Goal: Navigation & Orientation: Find specific page/section

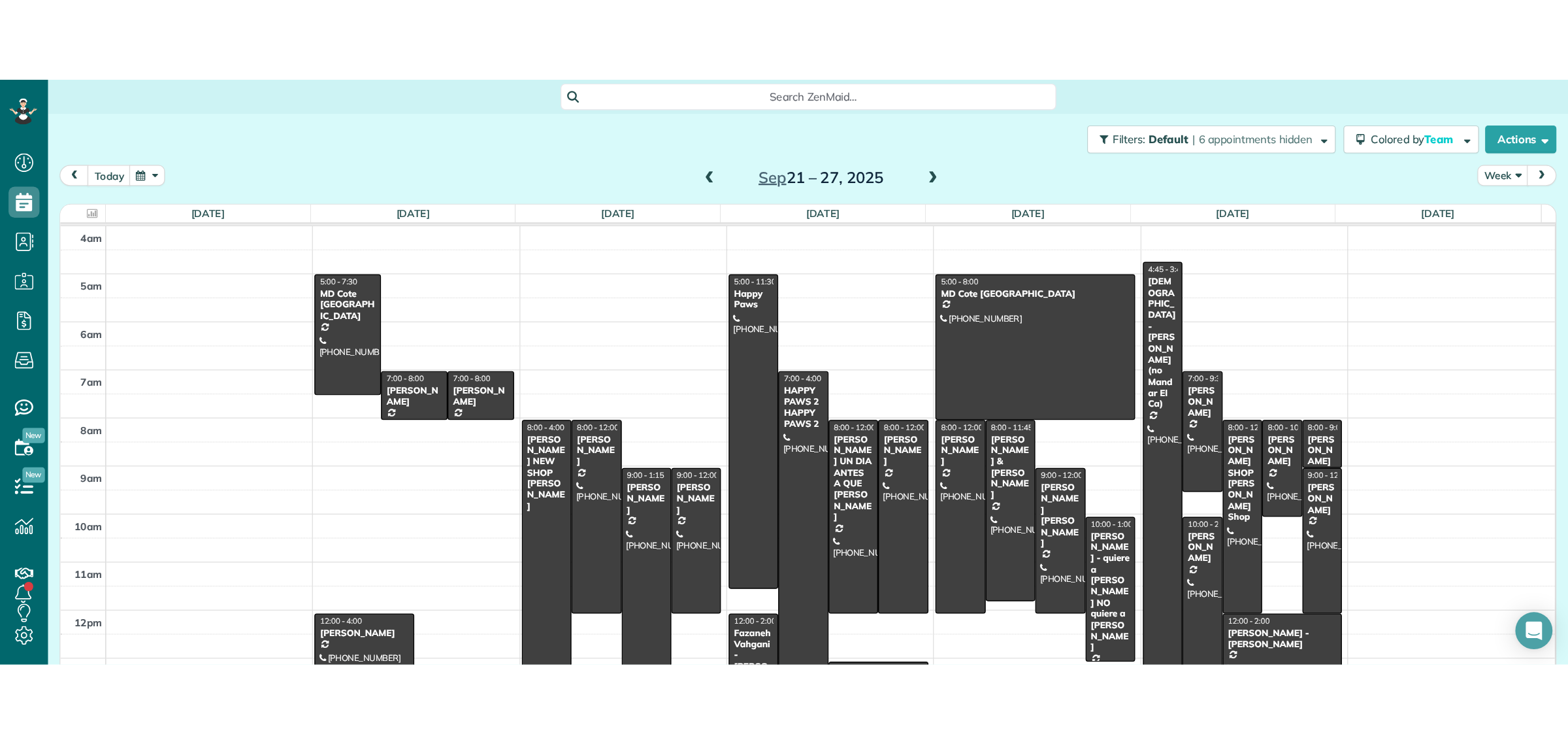
scroll to position [744, 40]
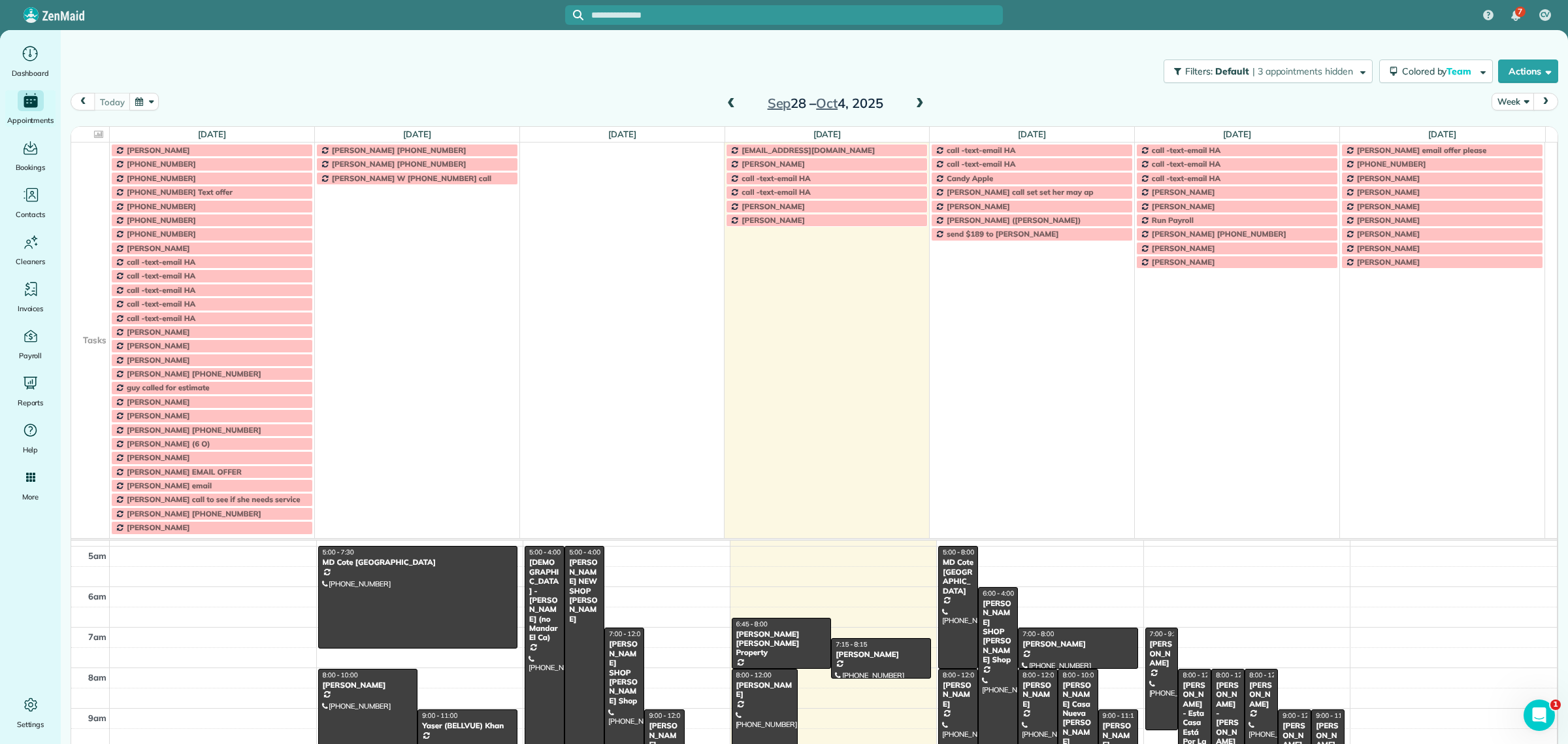
click at [100, 257] on td at bounding box center [90, 261] width 38 height 14
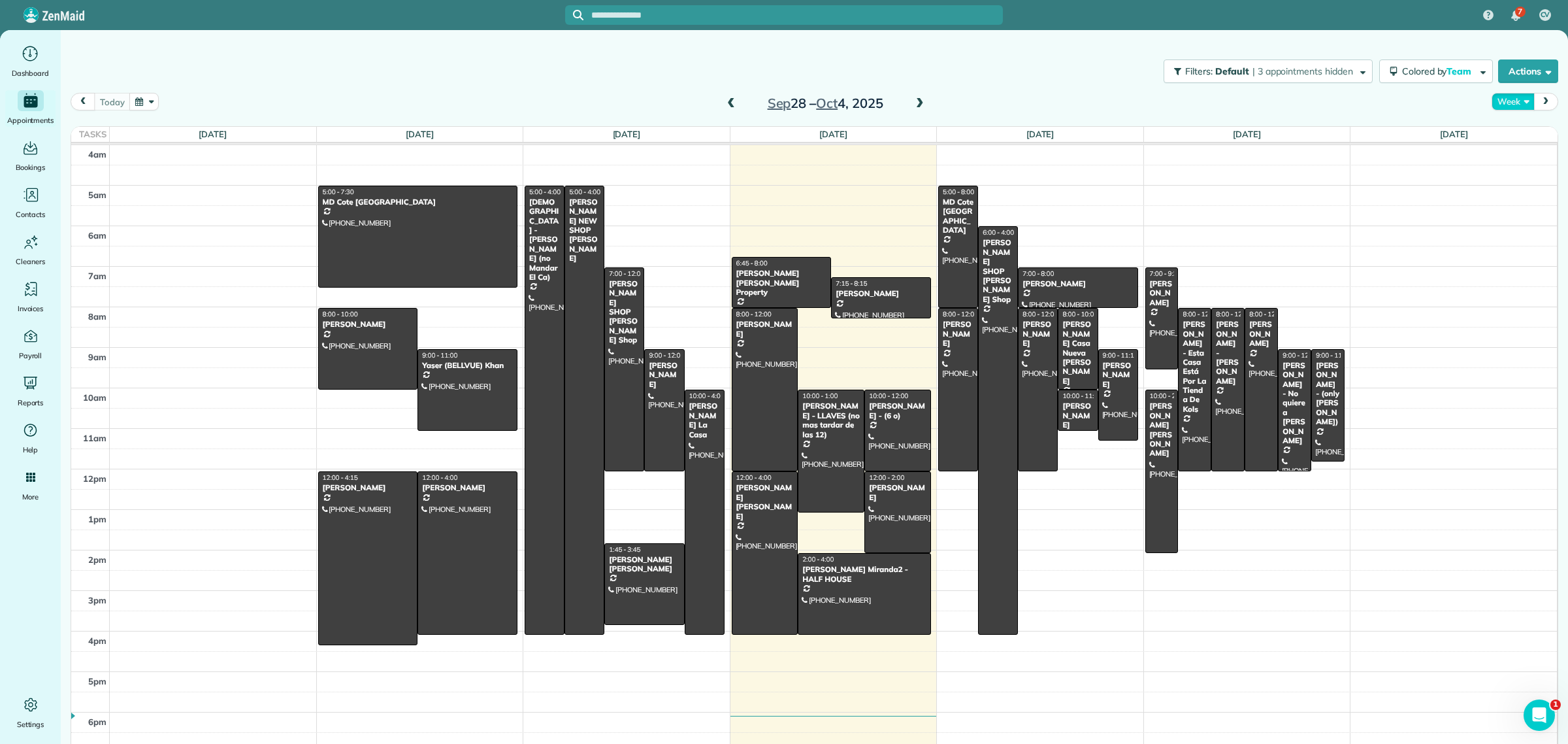
click at [1496, 94] on button "Week" at bounding box center [1512, 102] width 43 height 17
click at [1505, 135] on link "Day" at bounding box center [1543, 132] width 103 height 26
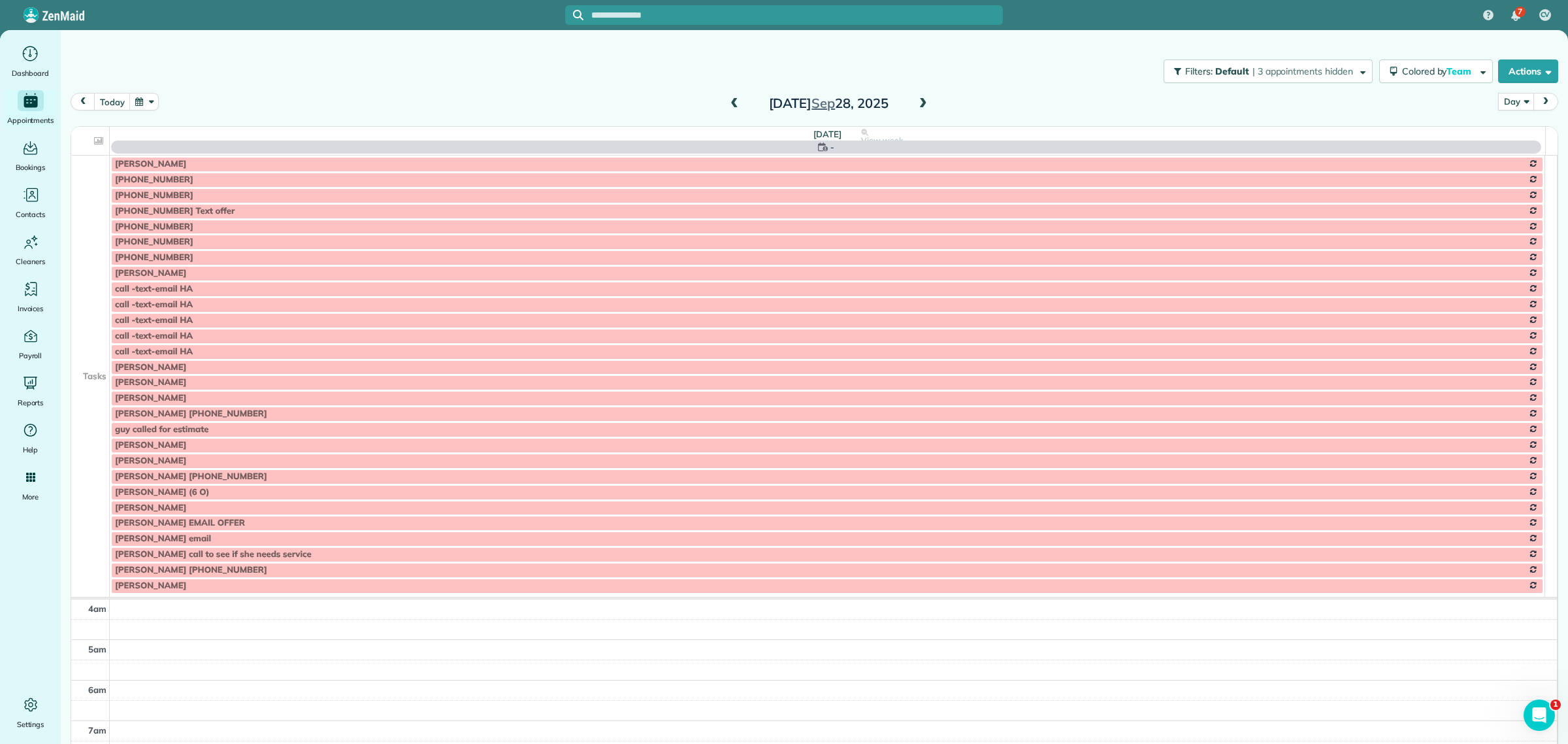
scroll to position [122, 0]
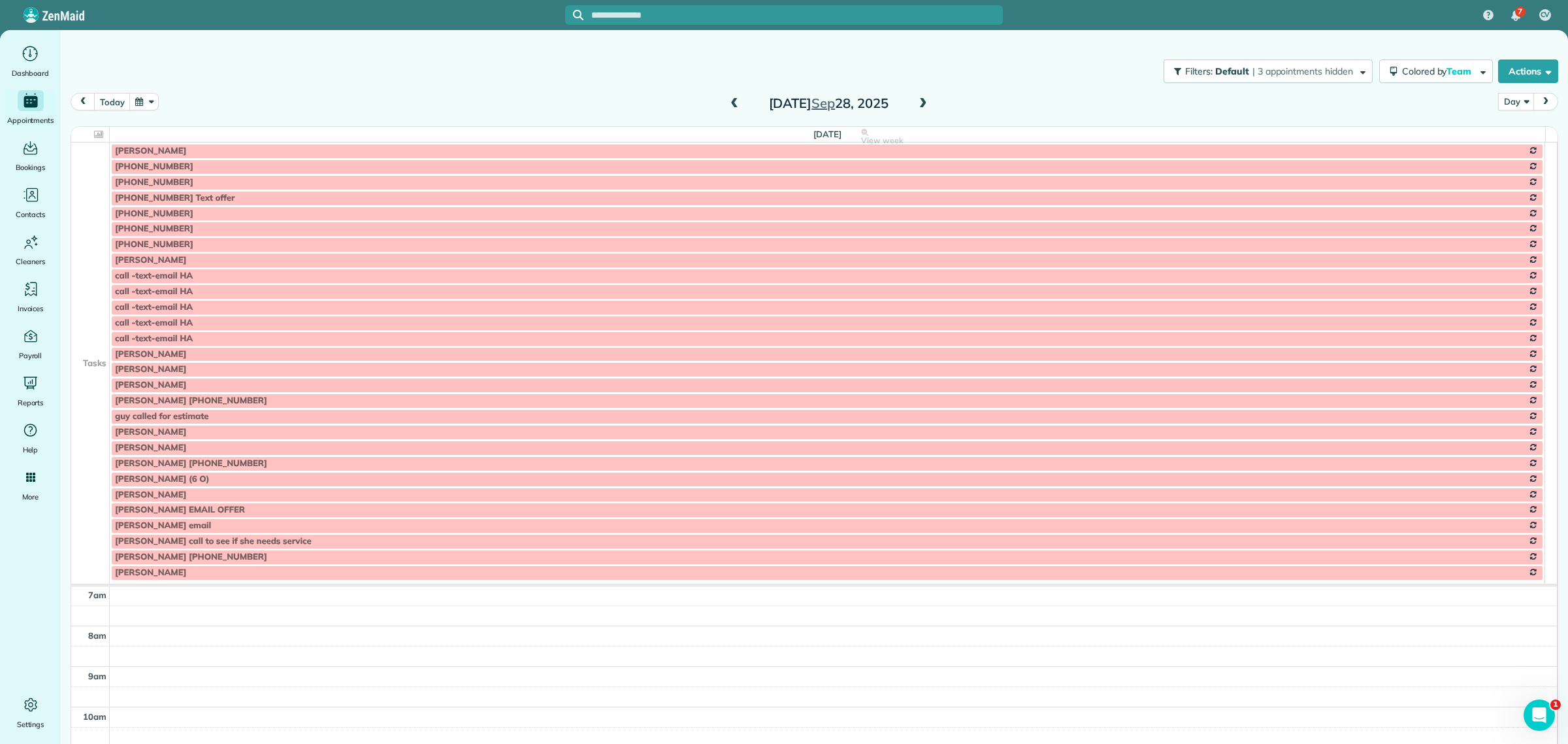
click at [76, 201] on td at bounding box center [90, 198] width 38 height 16
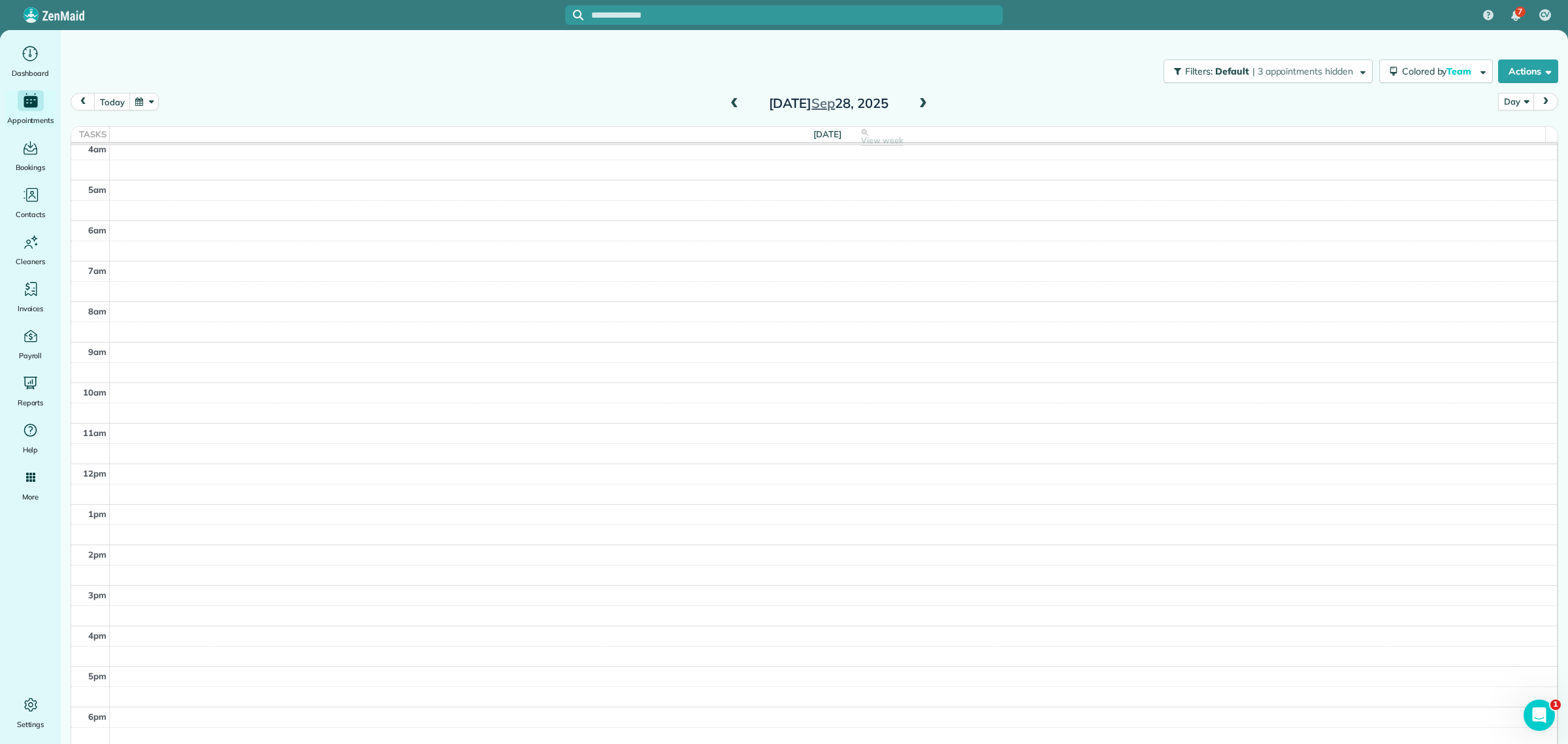
scroll to position [0, 0]
click at [113, 96] on button "today" at bounding box center [112, 102] width 36 height 17
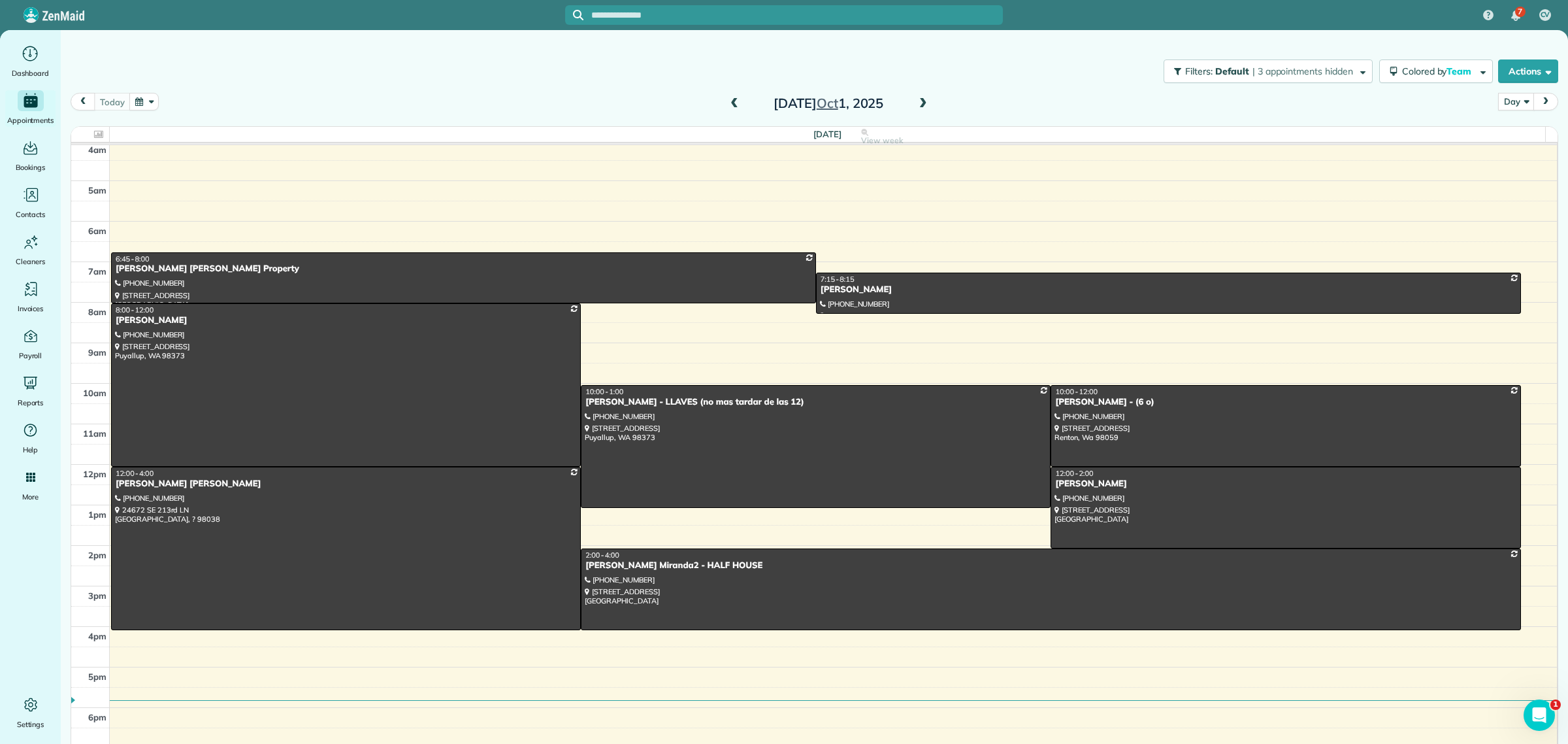
click at [916, 101] on span at bounding box center [923, 104] width 14 height 12
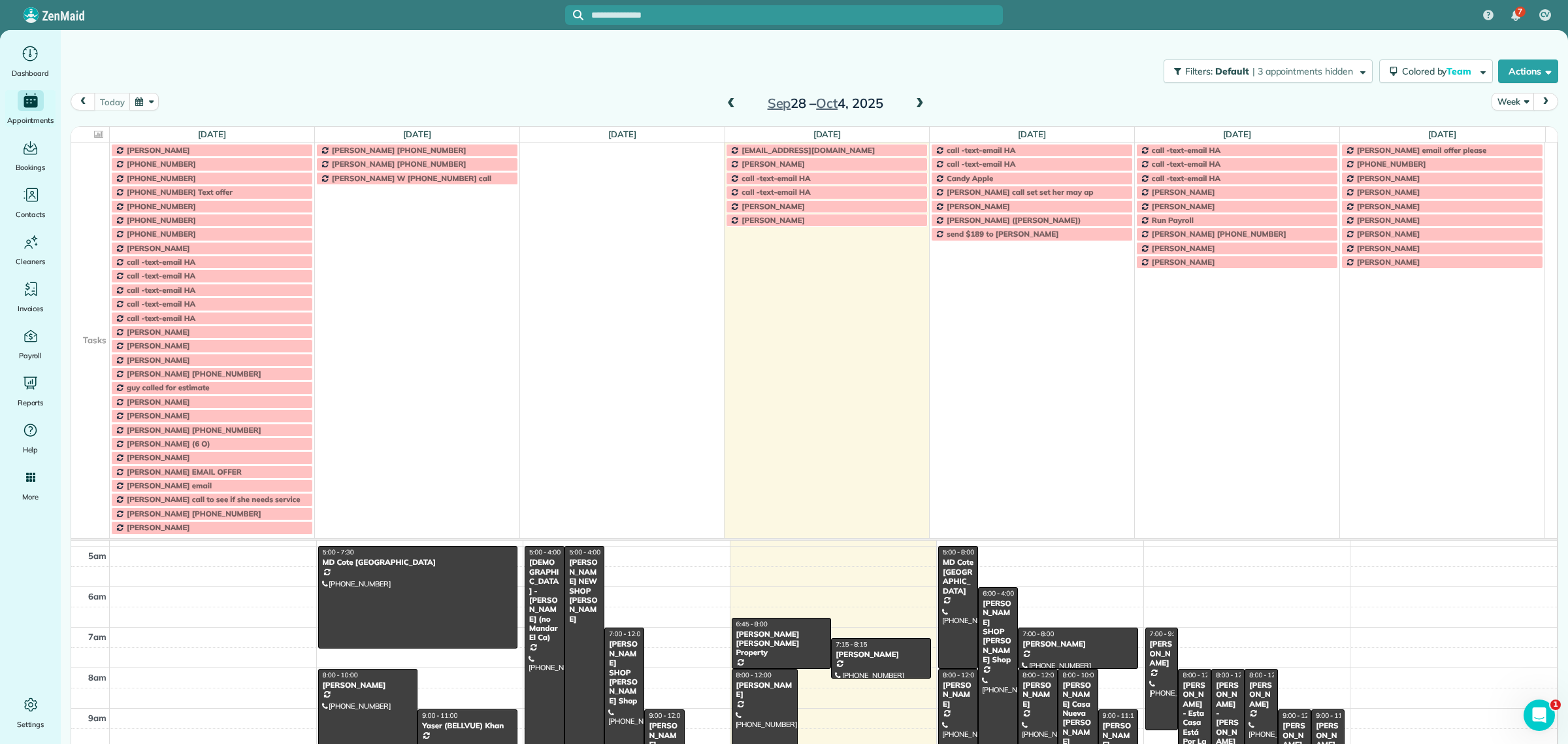
click at [109, 235] on td at bounding box center [90, 233] width 38 height 14
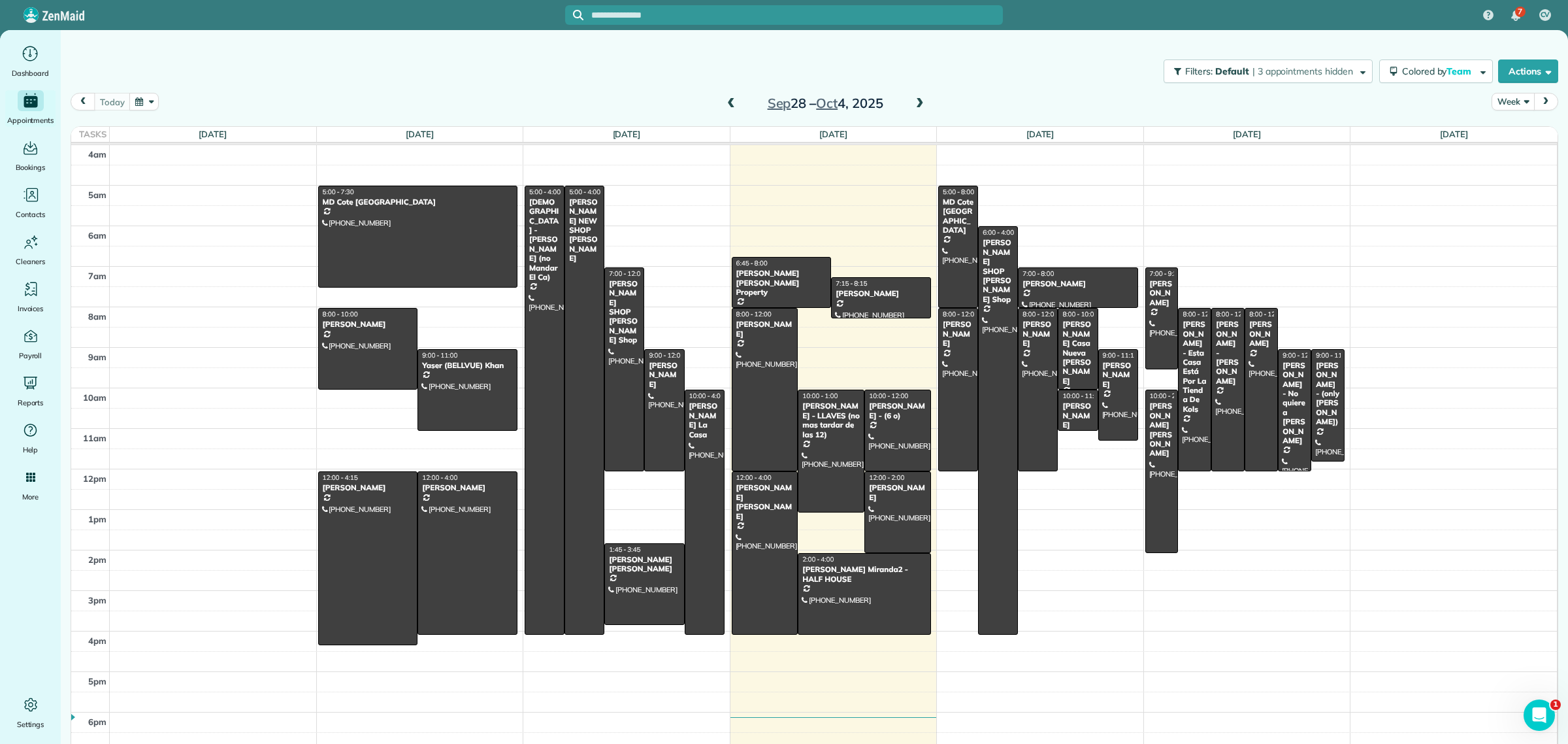
click at [1500, 95] on button "Week" at bounding box center [1512, 102] width 43 height 17
click at [1500, 134] on link "Day" at bounding box center [1543, 132] width 103 height 26
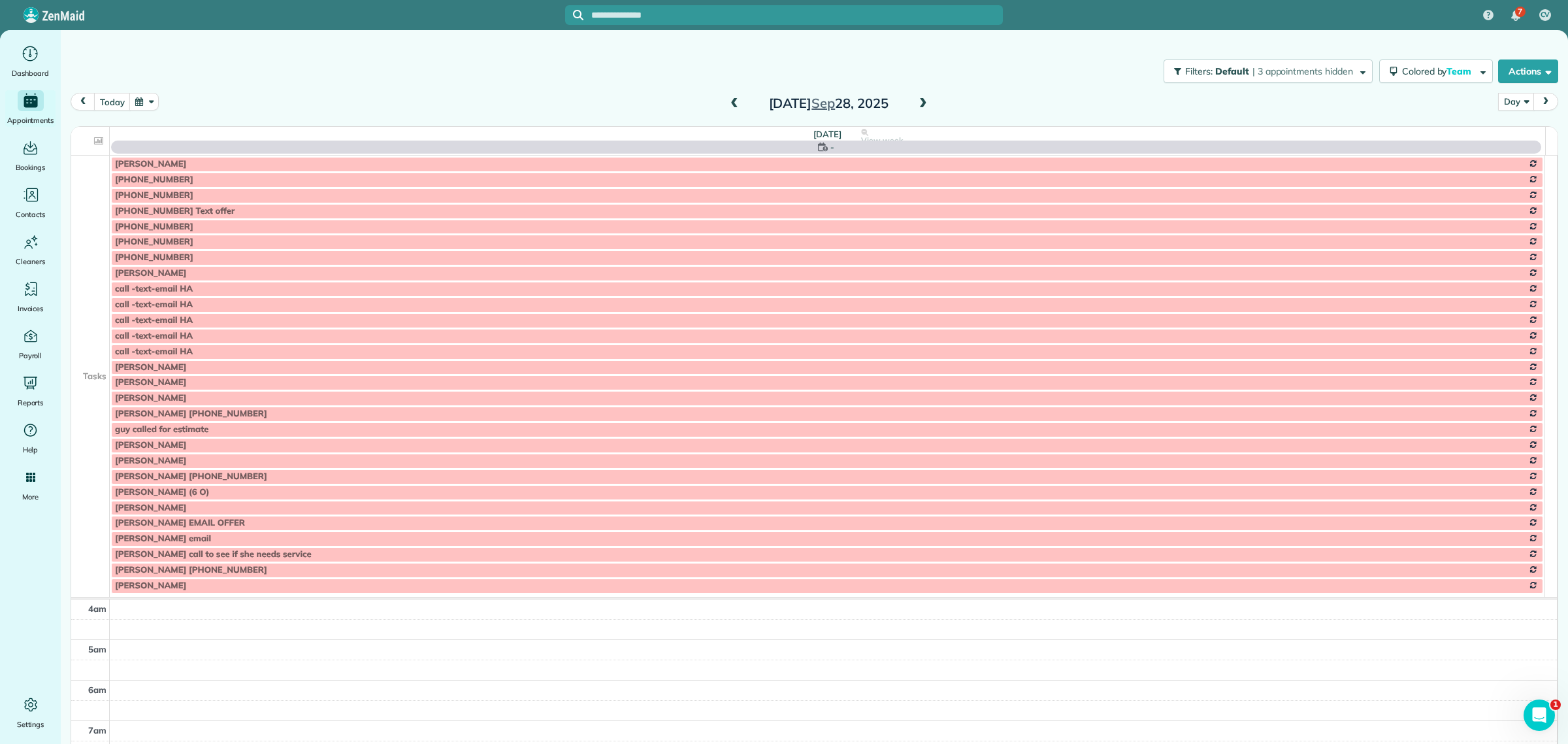
scroll to position [122, 0]
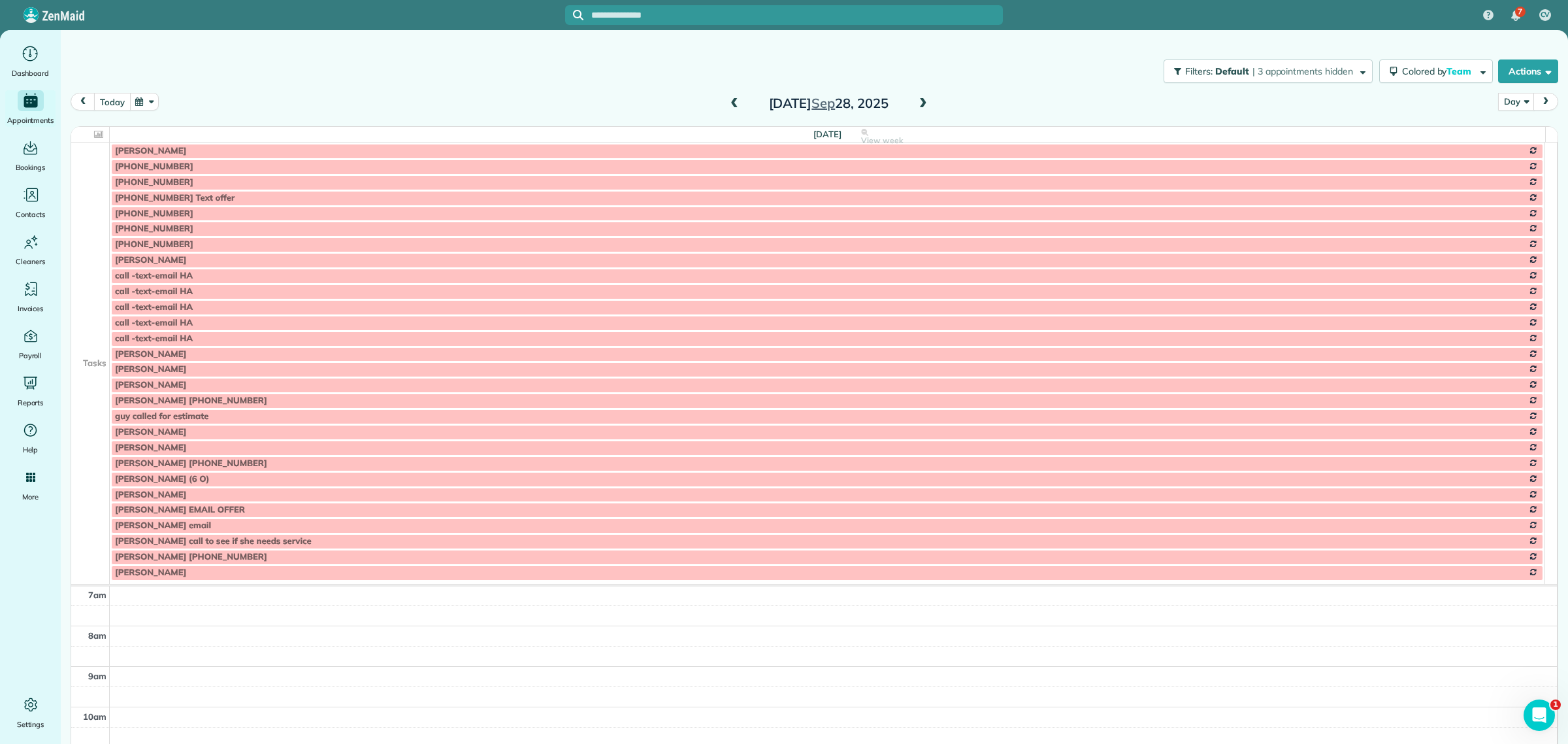
click at [115, 100] on button "today" at bounding box center [112, 102] width 36 height 17
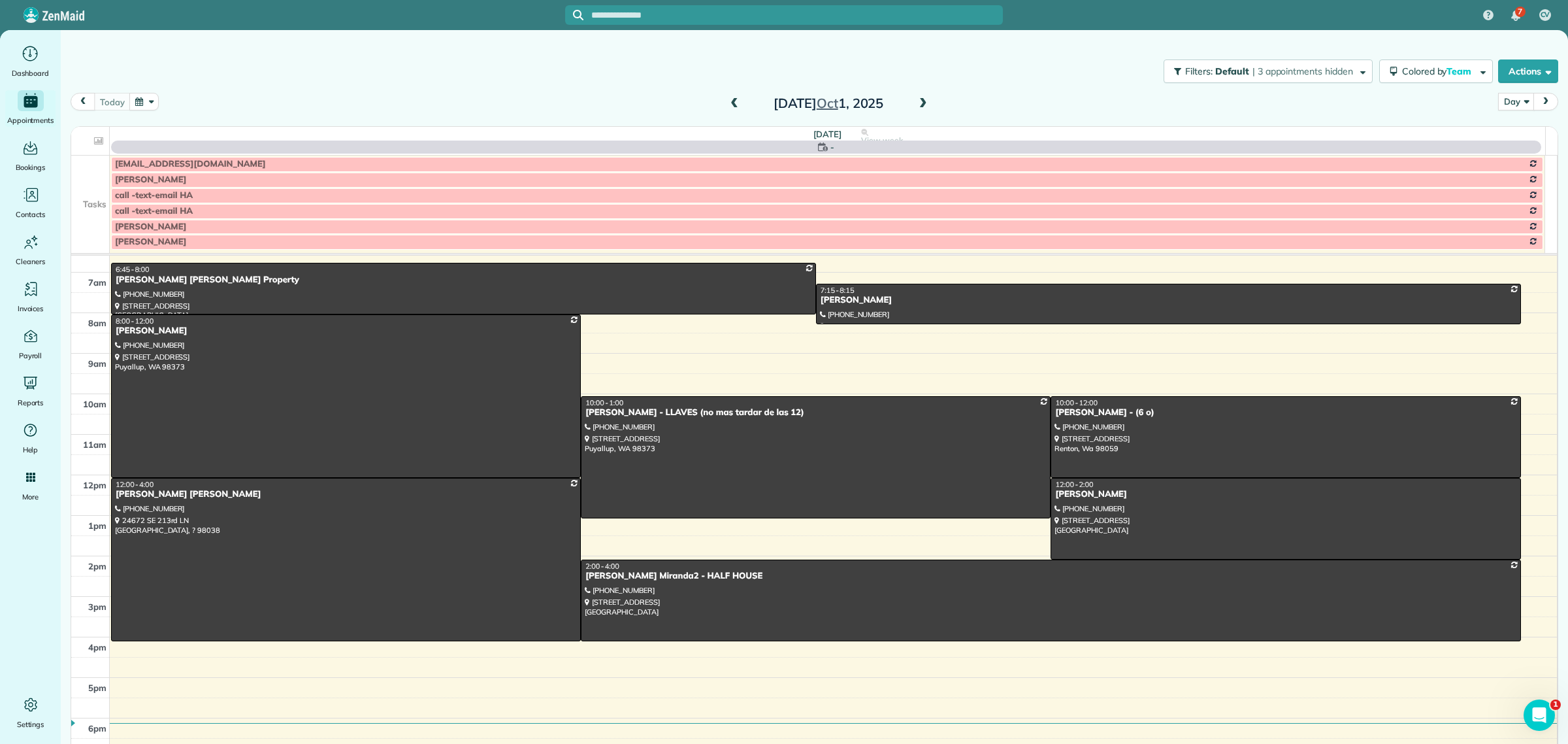
scroll to position [109, 0]
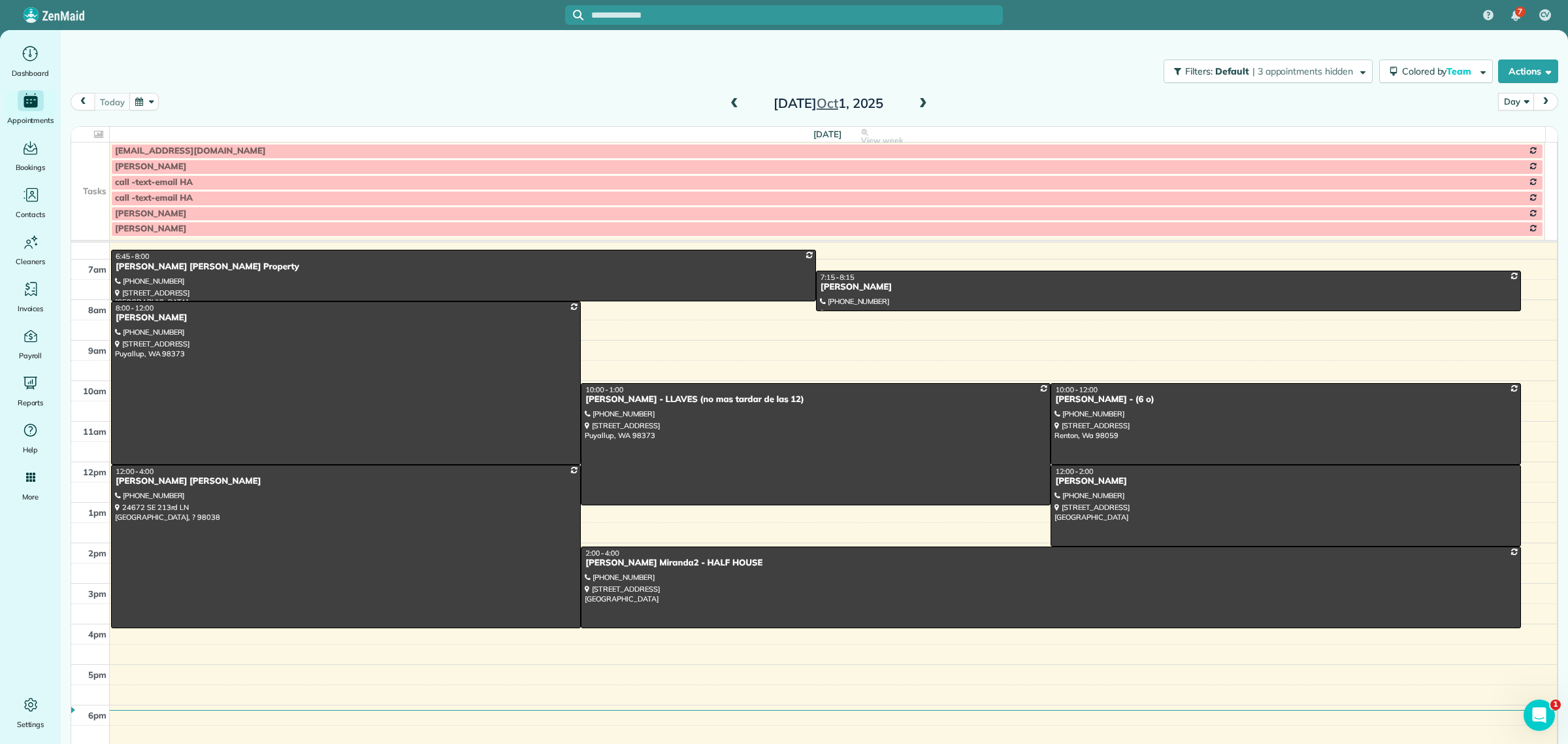
click at [920, 101] on span at bounding box center [923, 104] width 14 height 12
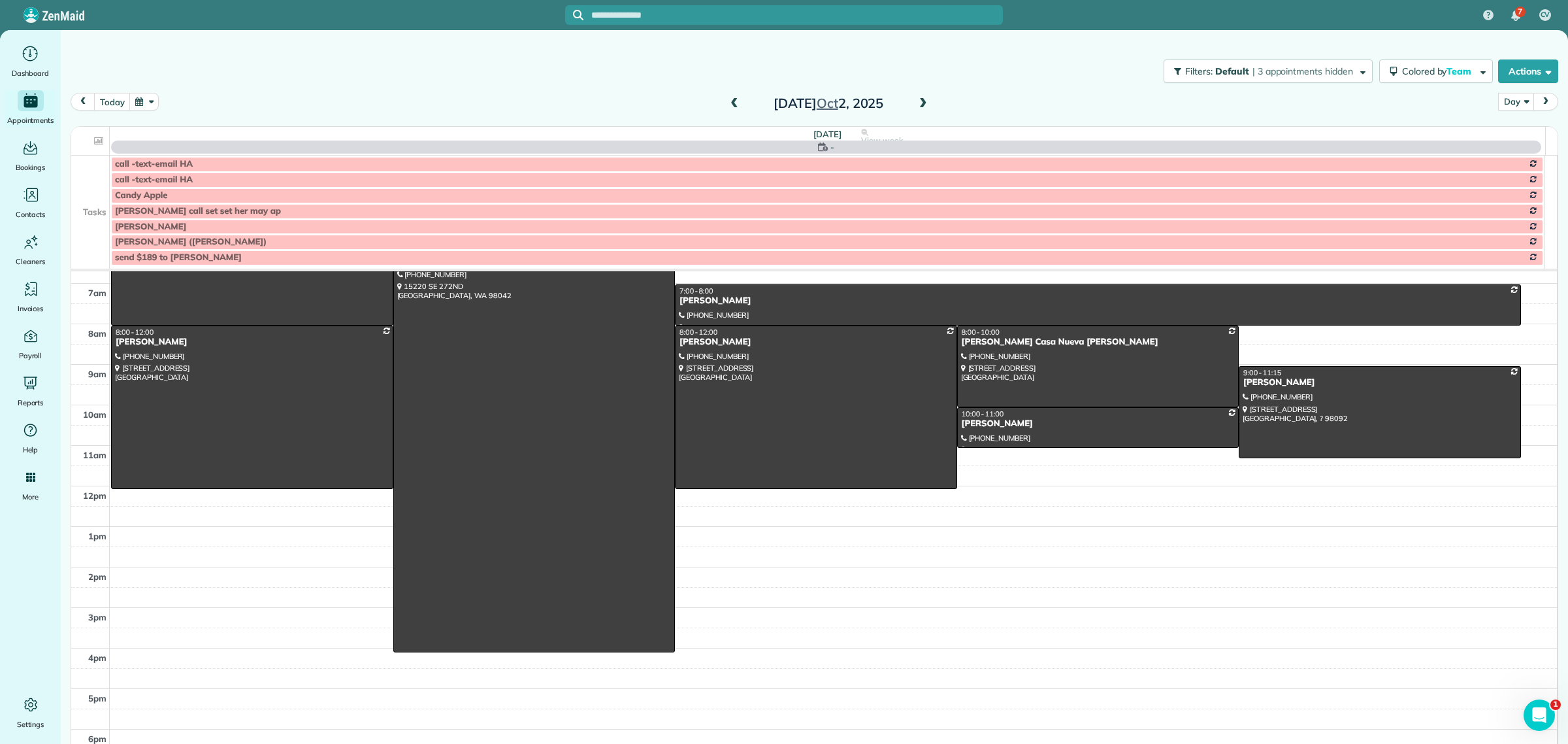
scroll to position [122, 0]
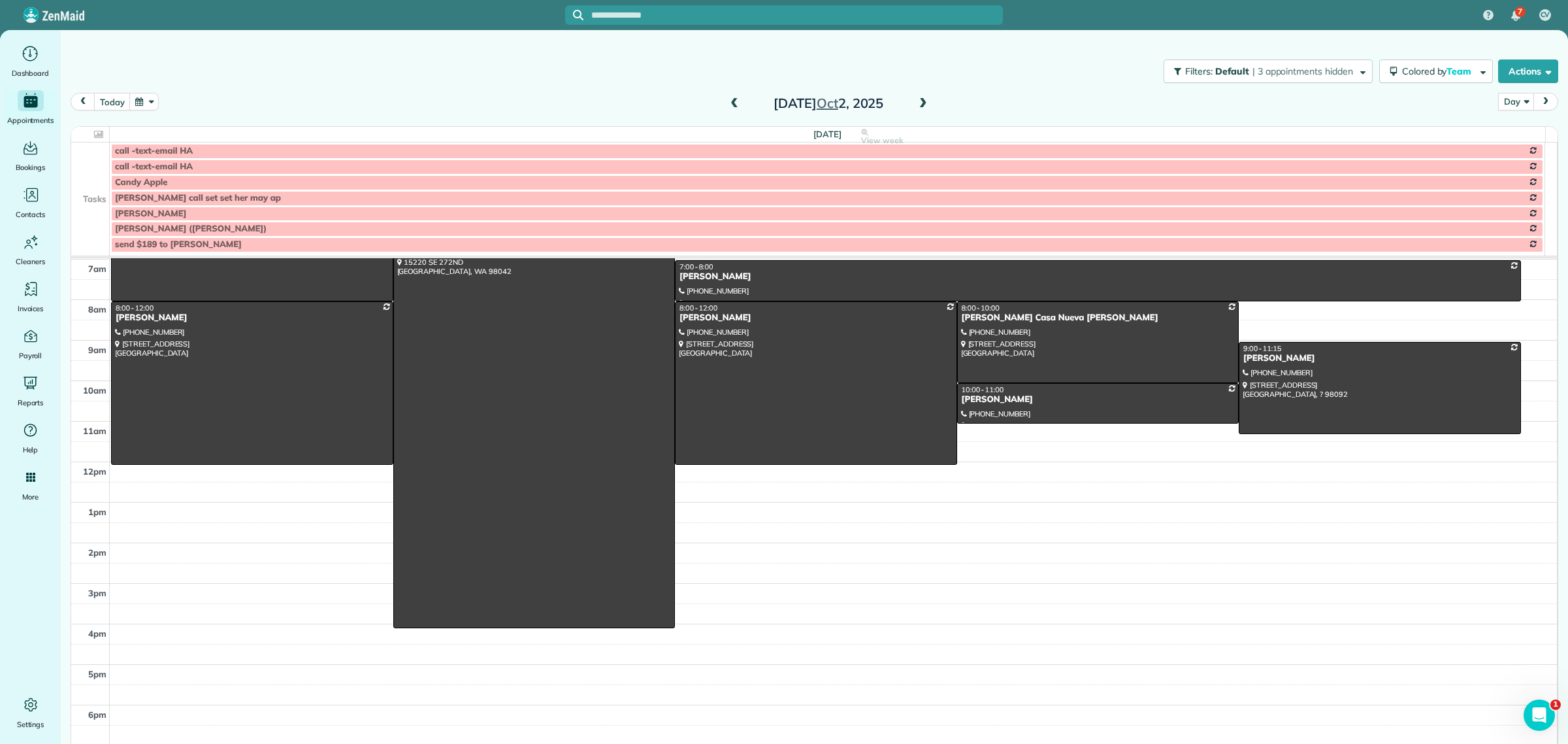
click at [92, 160] on td at bounding box center [90, 167] width 38 height 16
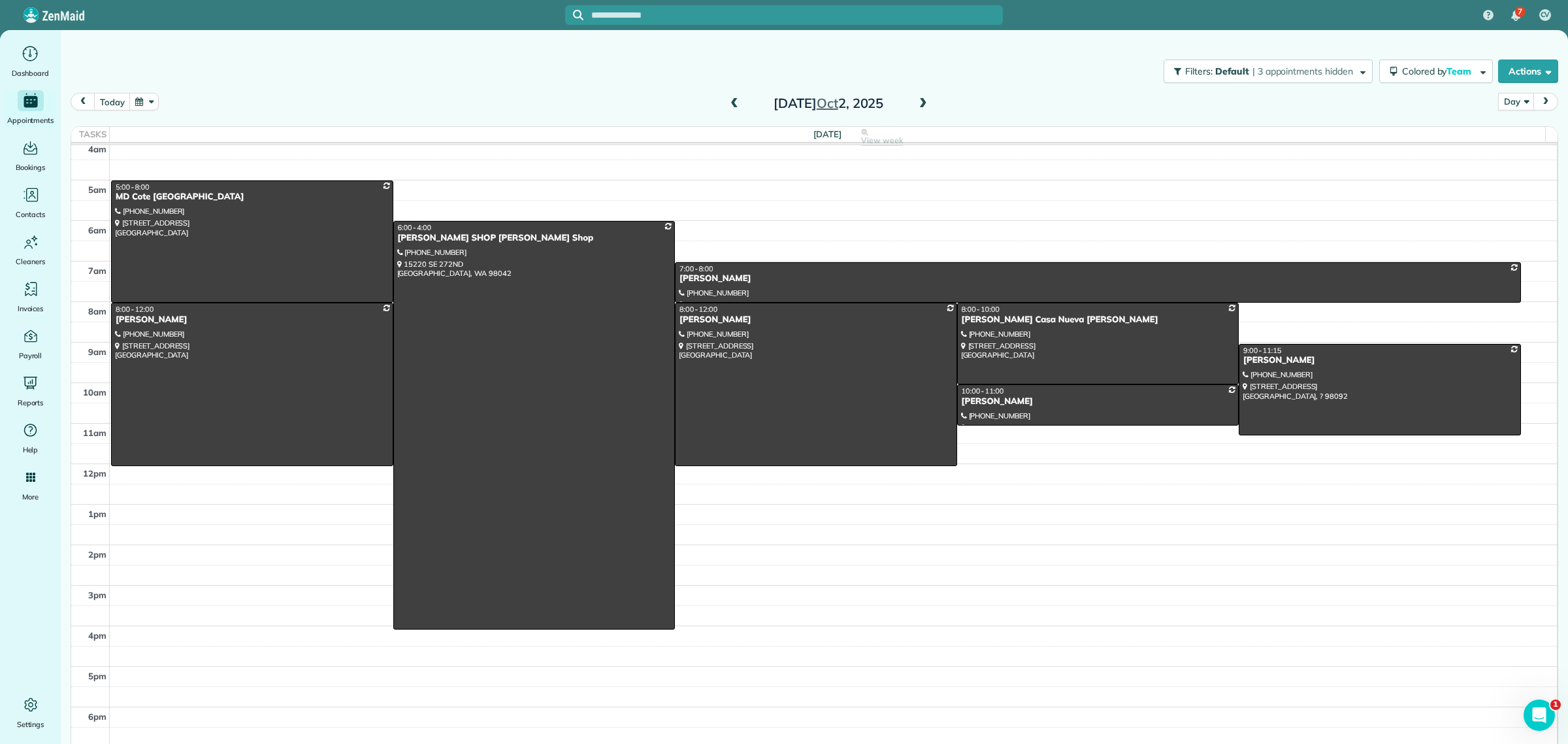
scroll to position [0, 0]
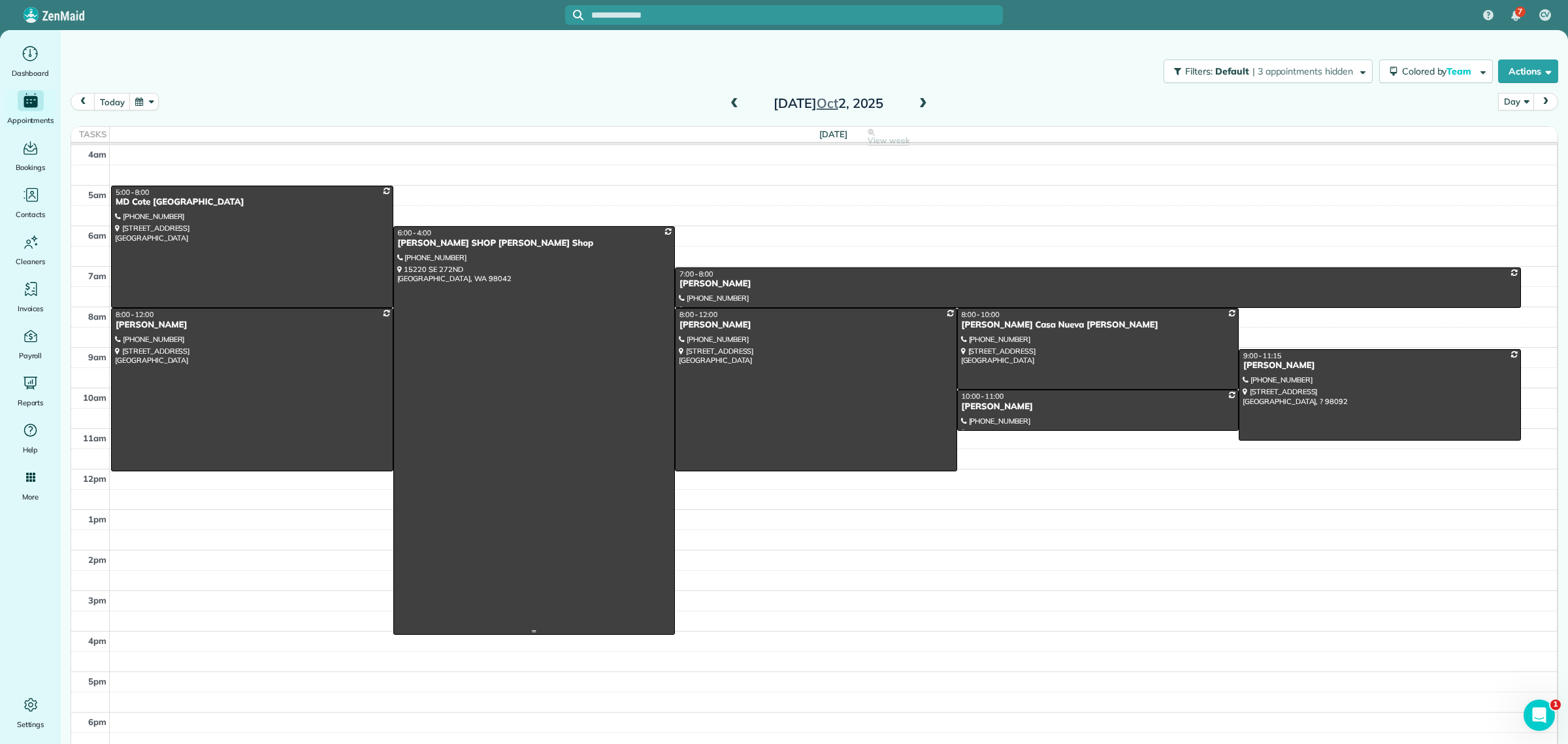
click at [599, 336] on div at bounding box center [534, 430] width 281 height 407
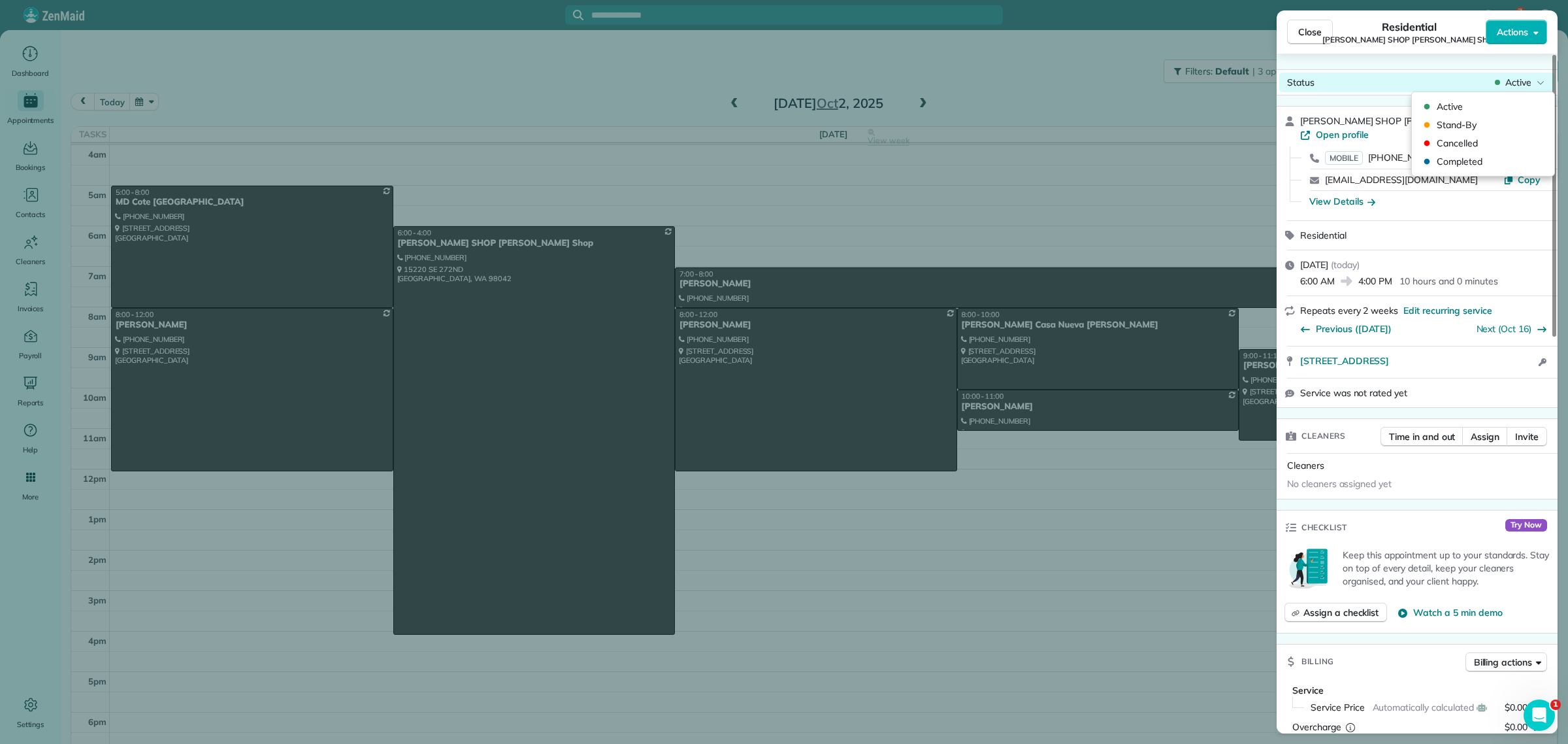
click at [1522, 84] on span "Active" at bounding box center [1518, 82] width 26 height 13
click at [1471, 144] on span "Cancelled" at bounding box center [1491, 143] width 110 height 13
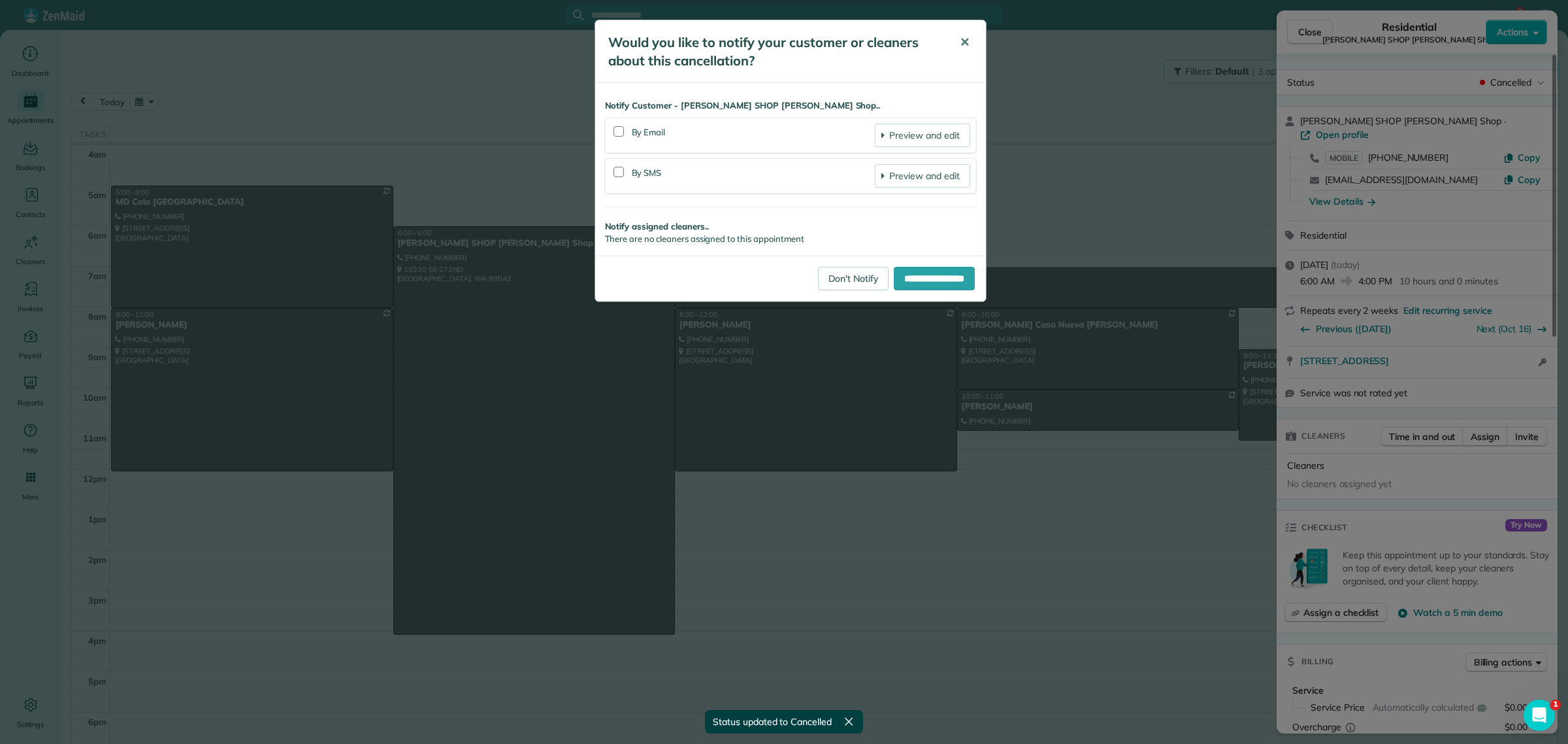
click at [961, 44] on span "✕" at bounding box center [964, 42] width 10 height 15
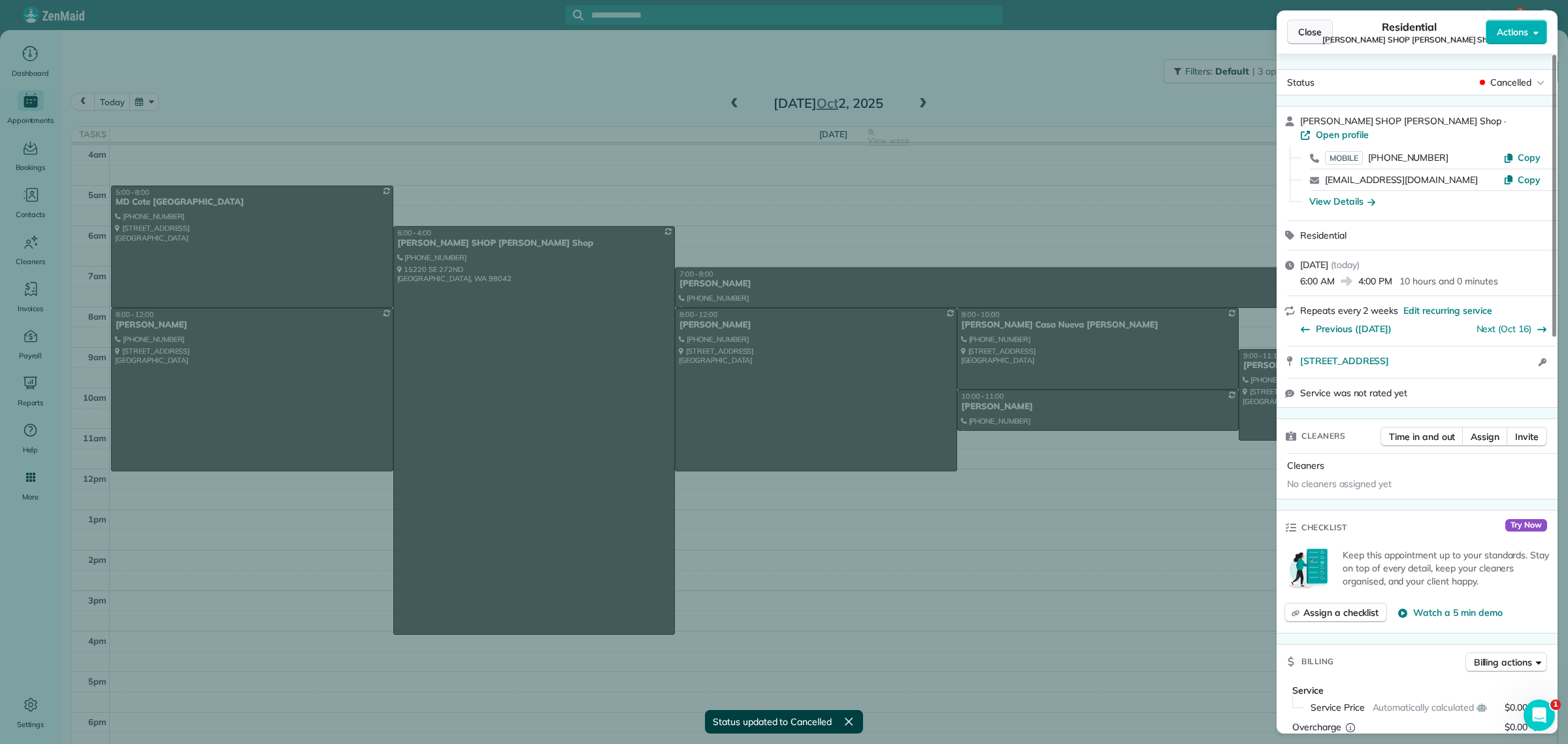
click at [1304, 25] on span "Close" at bounding box center [1309, 32] width 24 height 13
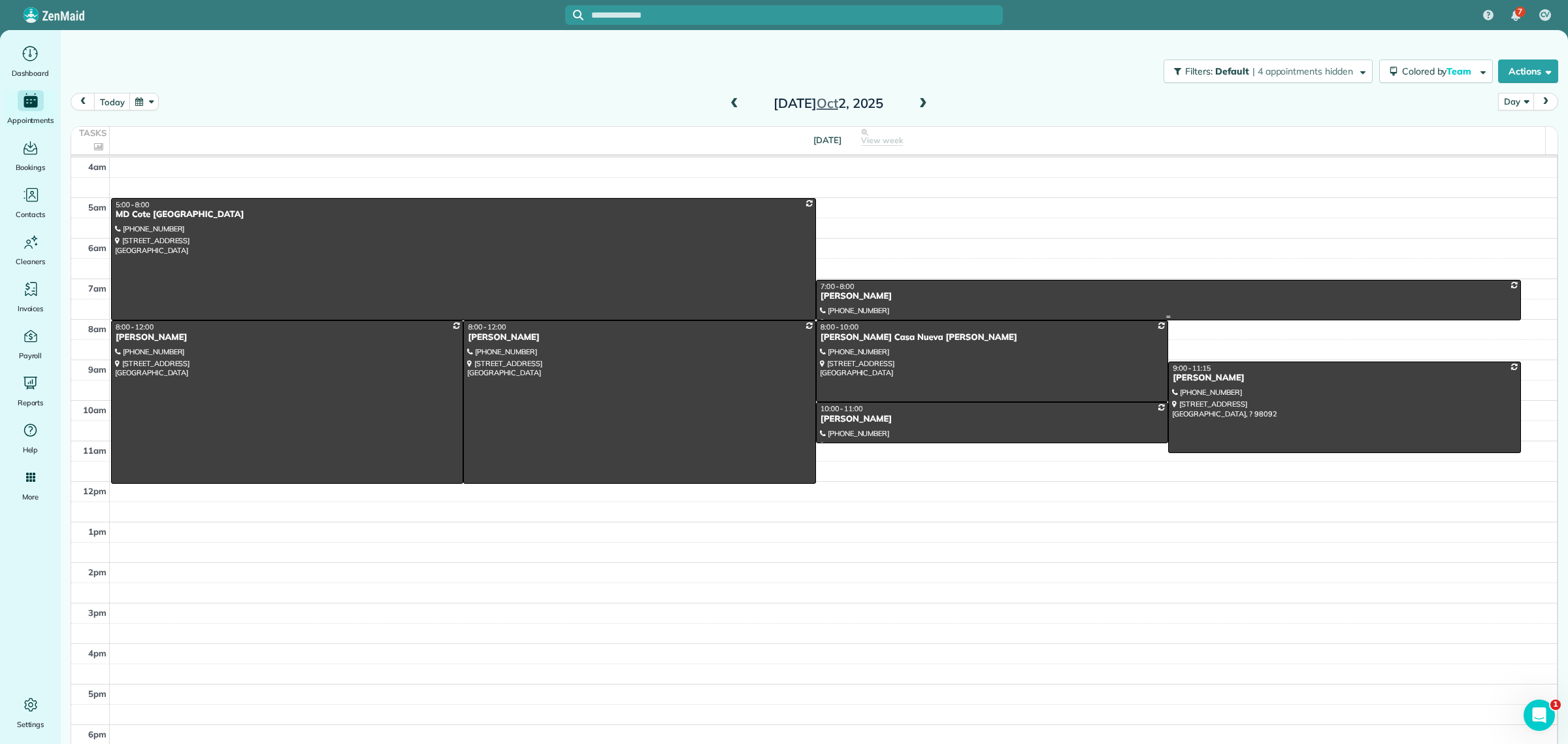
click at [842, 289] on div "7:00 - 8:00" at bounding box center [1168, 286] width 697 height 9
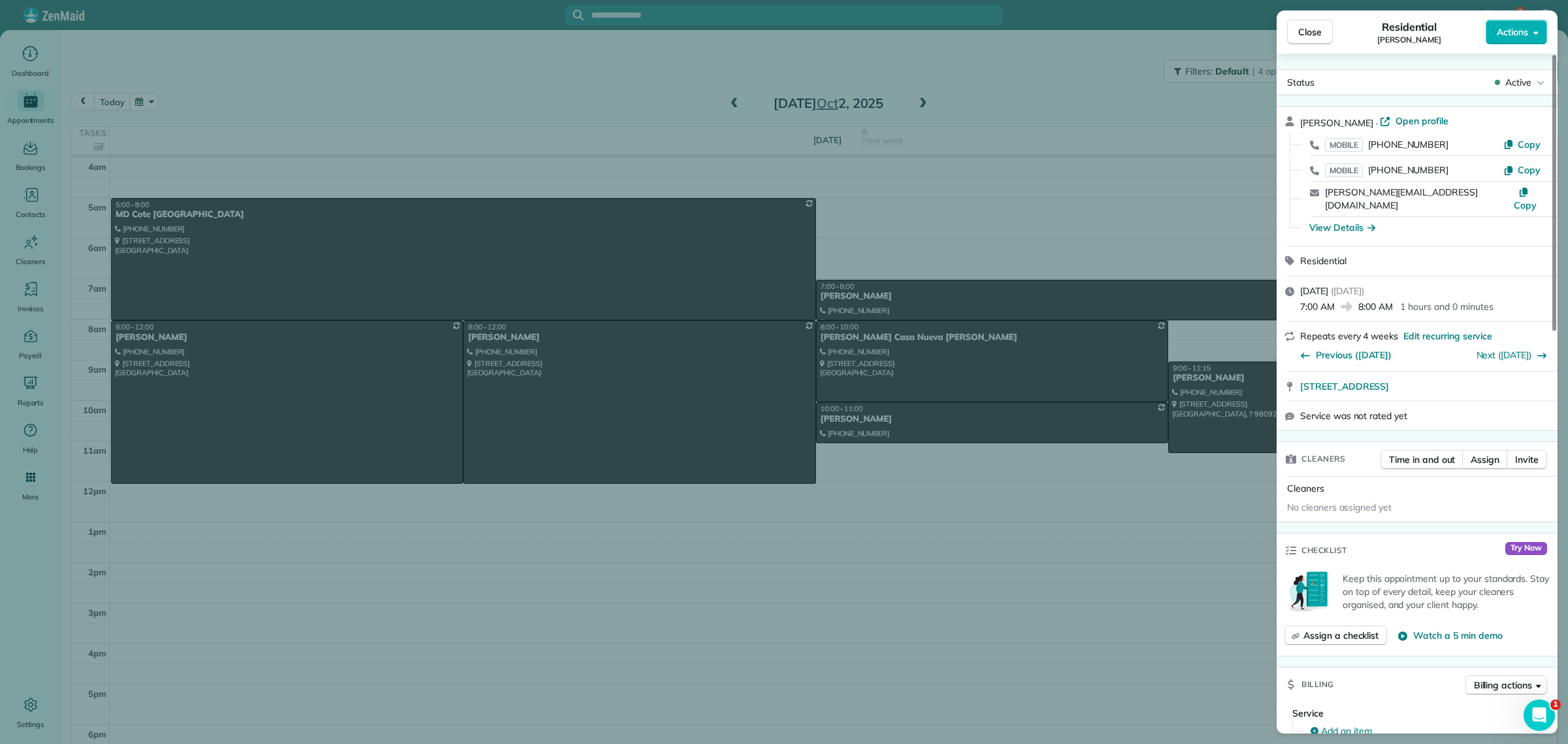
click at [1313, 30] on span "Close" at bounding box center [1309, 32] width 24 height 13
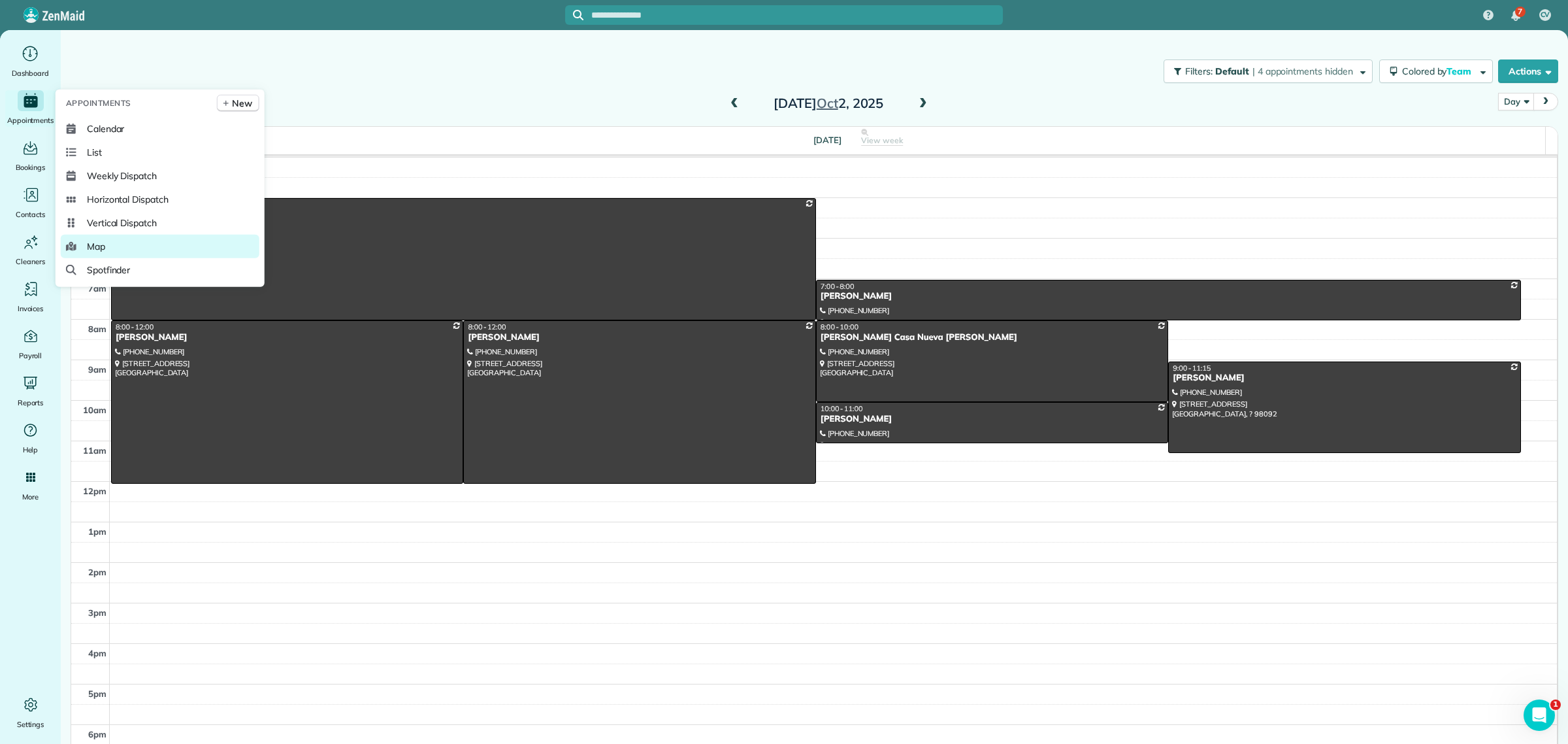
click at [103, 246] on span "Map" at bounding box center [95, 246] width 18 height 13
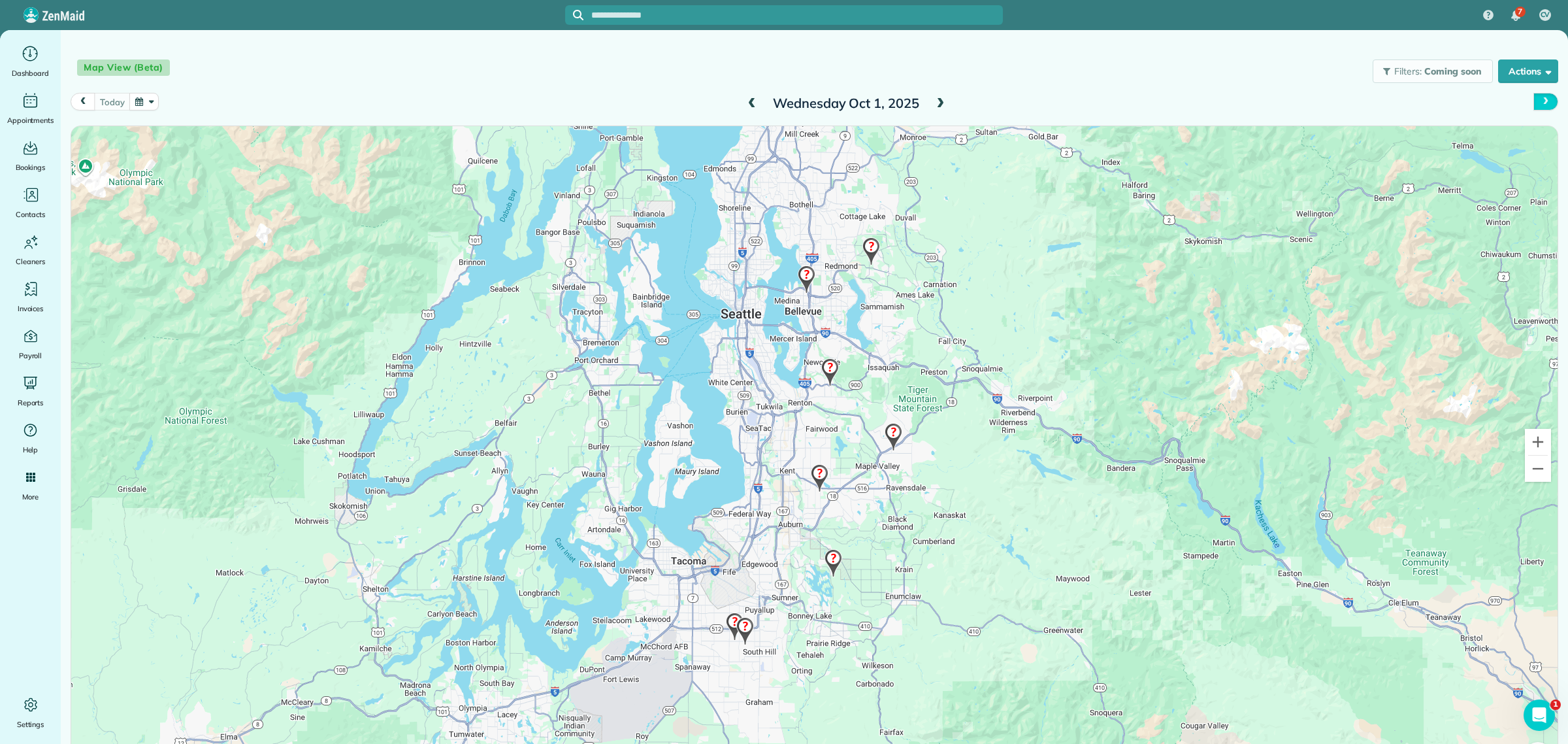
click at [1540, 101] on span "next" at bounding box center [1545, 102] width 10 height 9
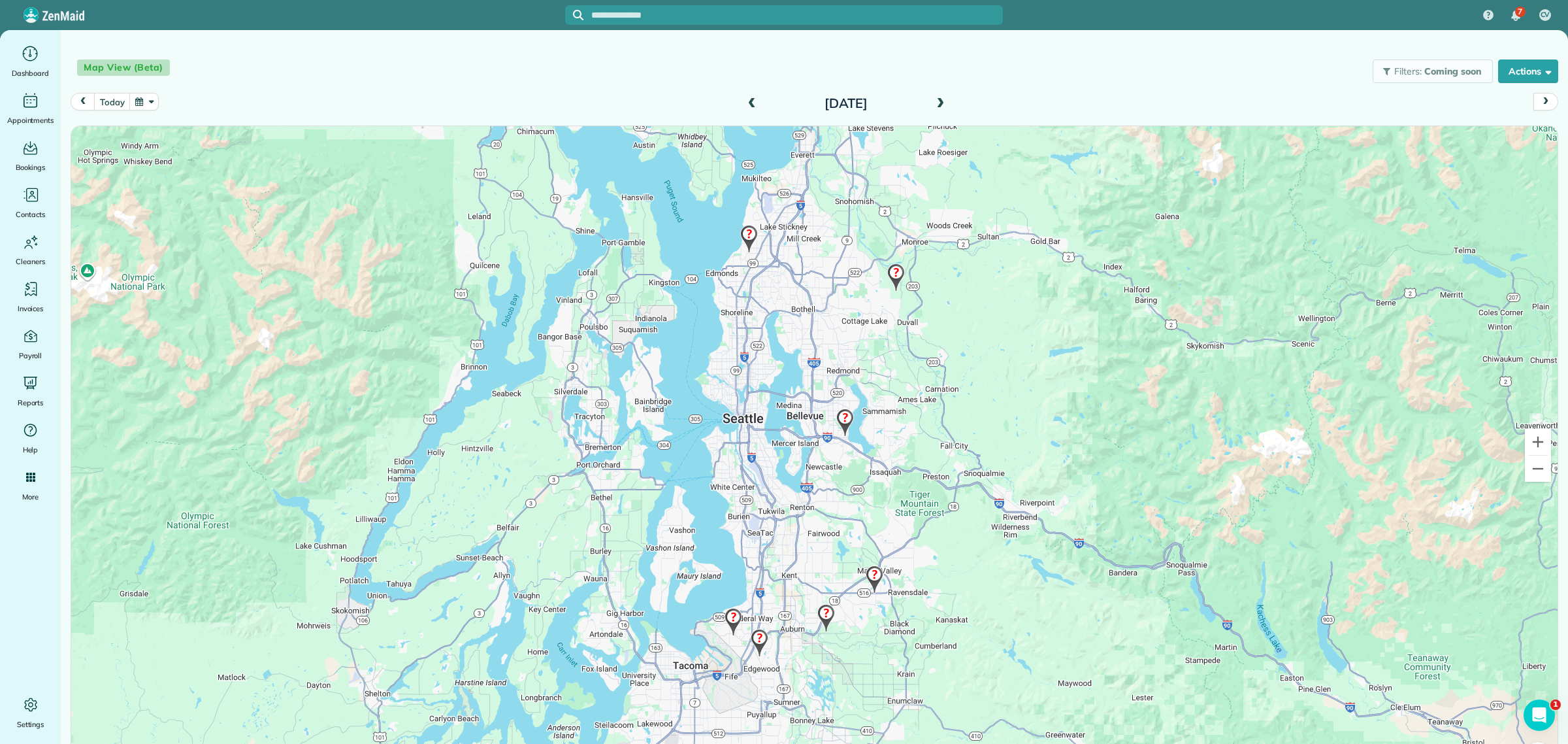
click at [820, 612] on img at bounding box center [826, 618] width 28 height 38
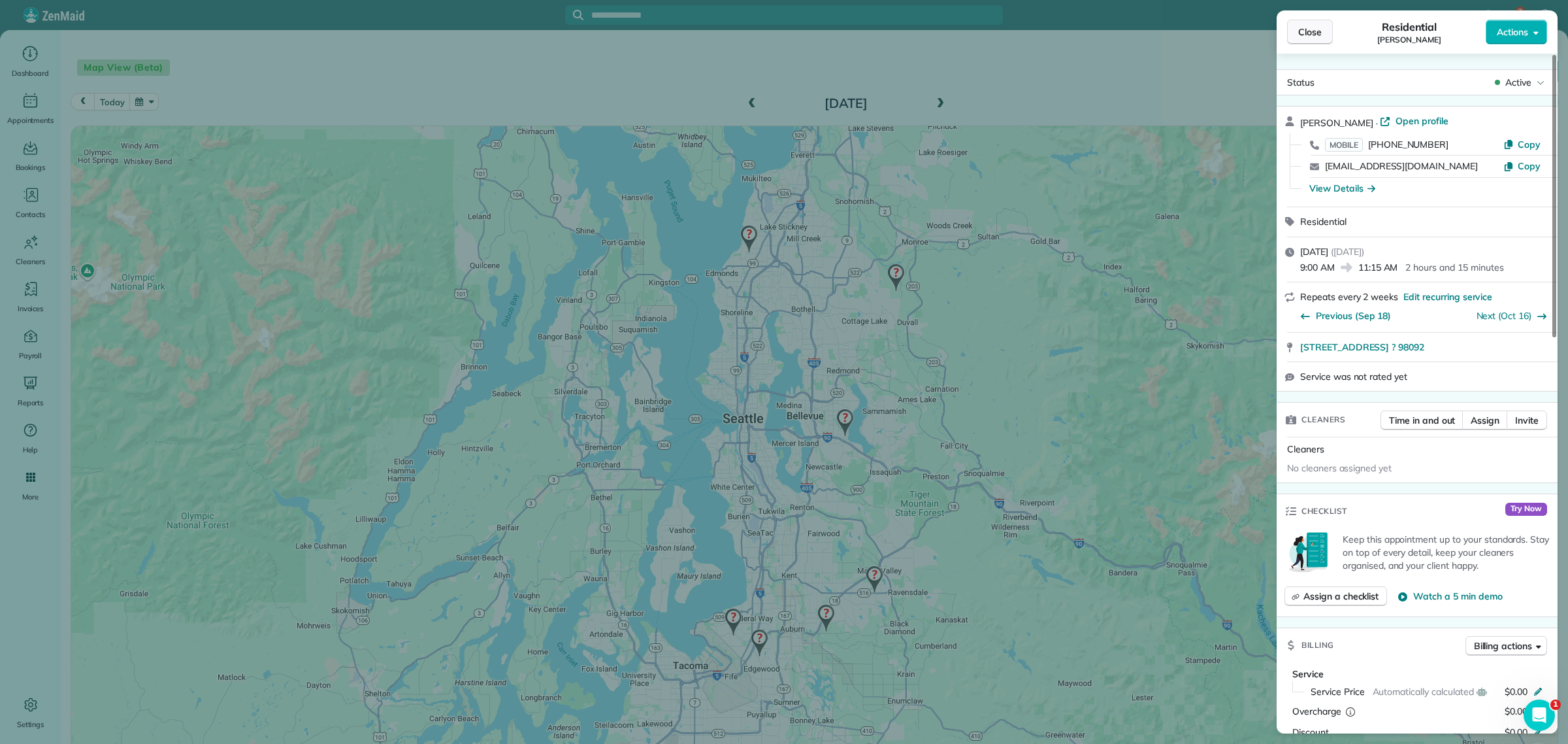
click at [1303, 25] on button "Close" at bounding box center [1309, 32] width 45 height 25
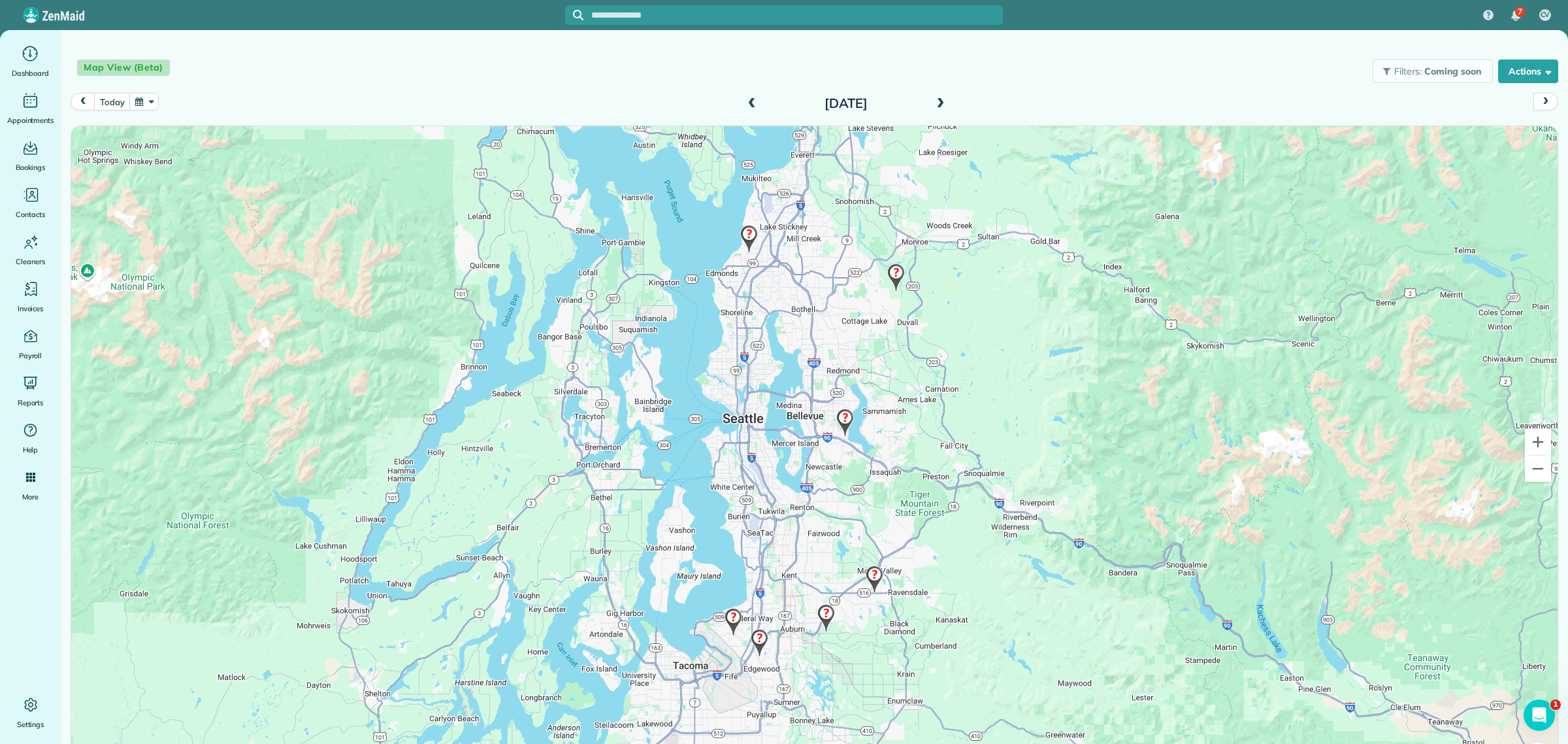
click at [752, 641] on img at bounding box center [759, 642] width 28 height 38
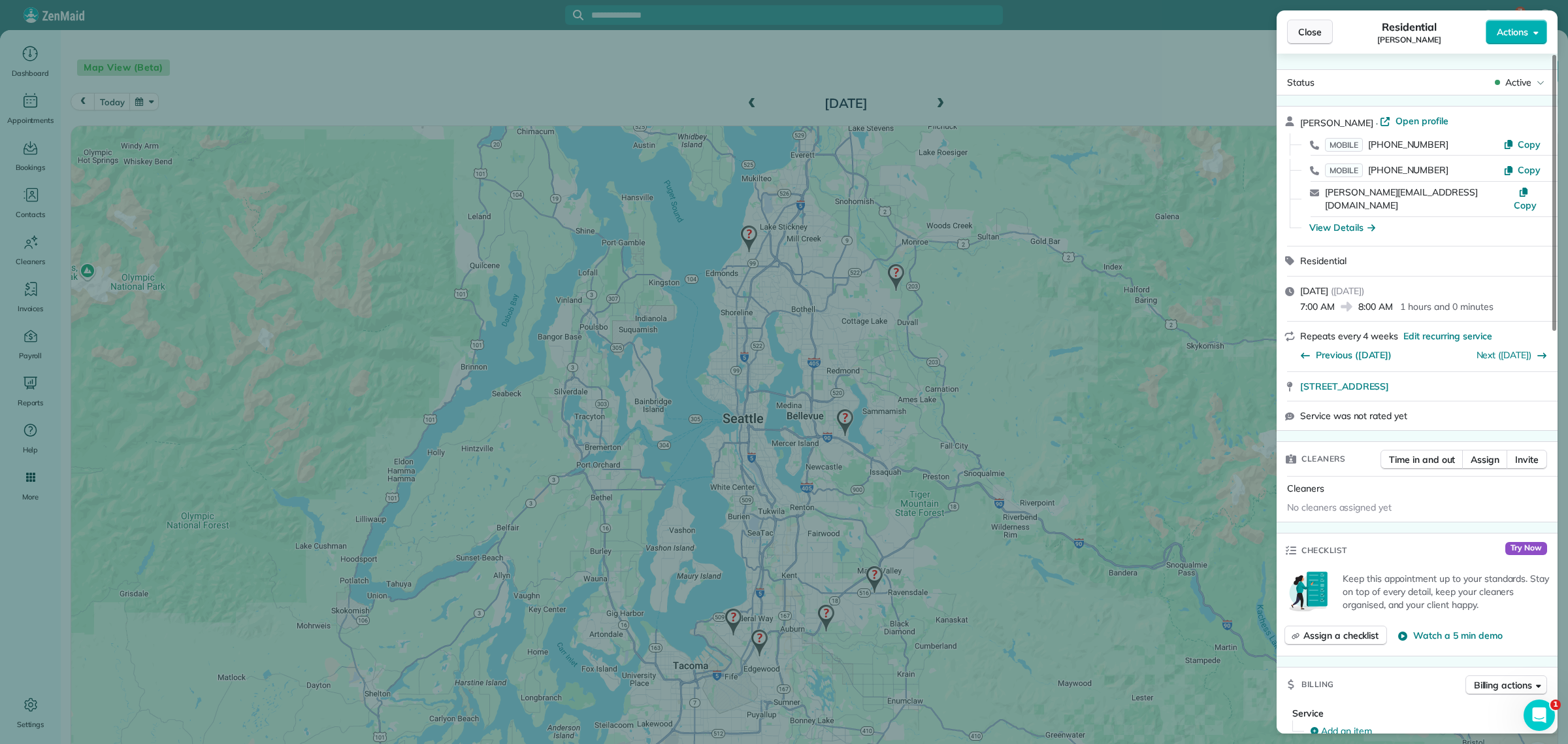
click at [1300, 30] on span "Close" at bounding box center [1309, 32] width 24 height 13
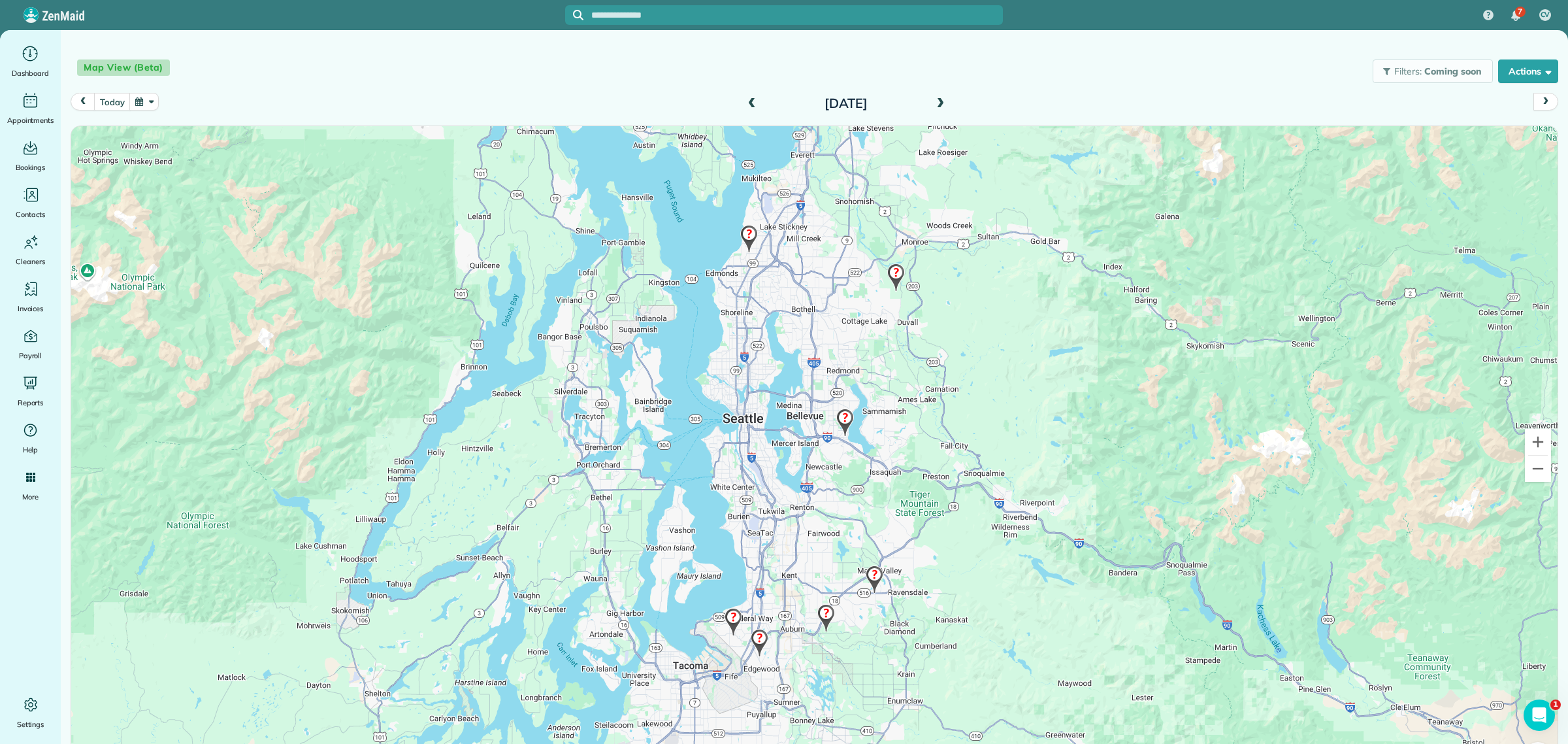
click at [722, 613] on img at bounding box center [733, 621] width 28 height 38
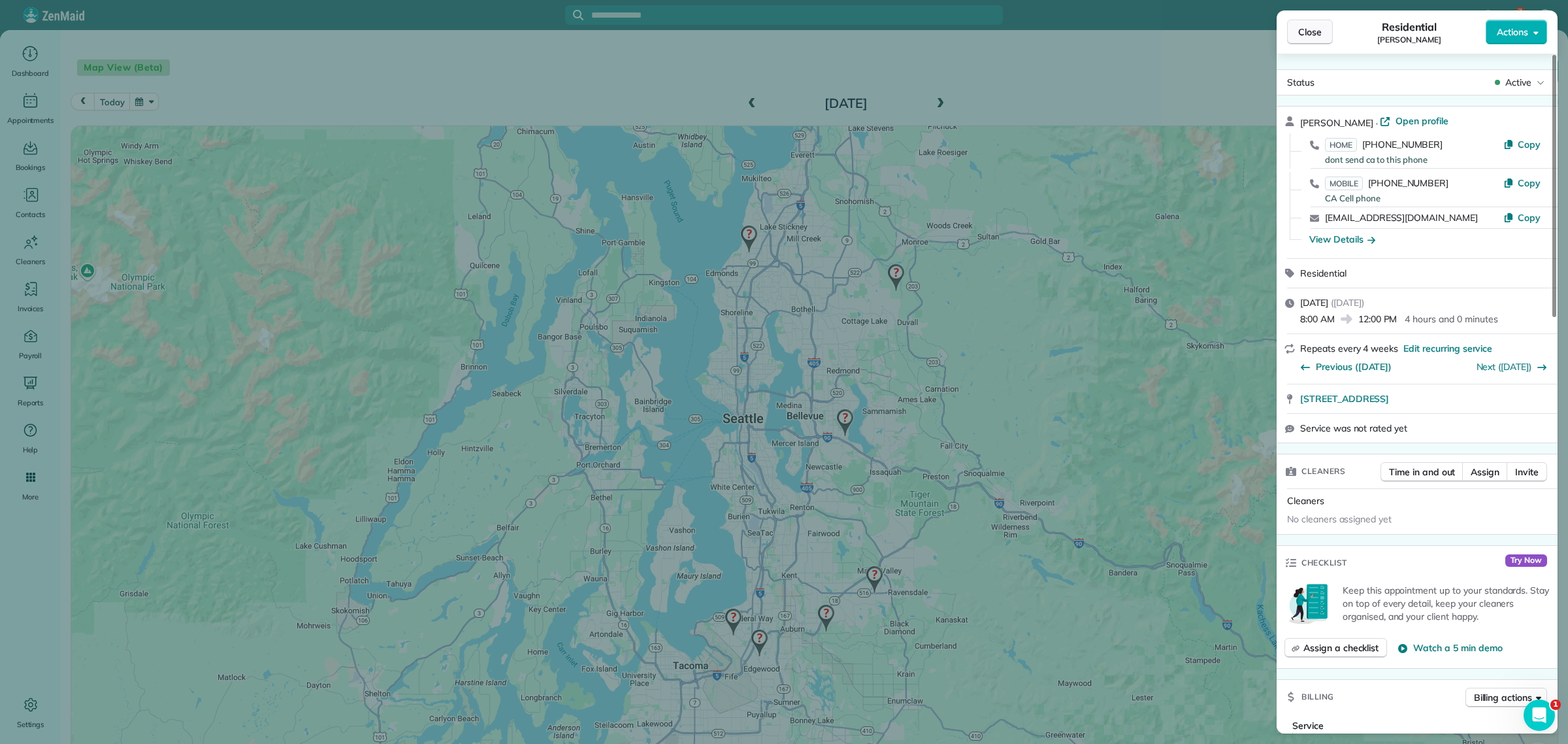
click at [1300, 31] on span "Close" at bounding box center [1309, 32] width 24 height 13
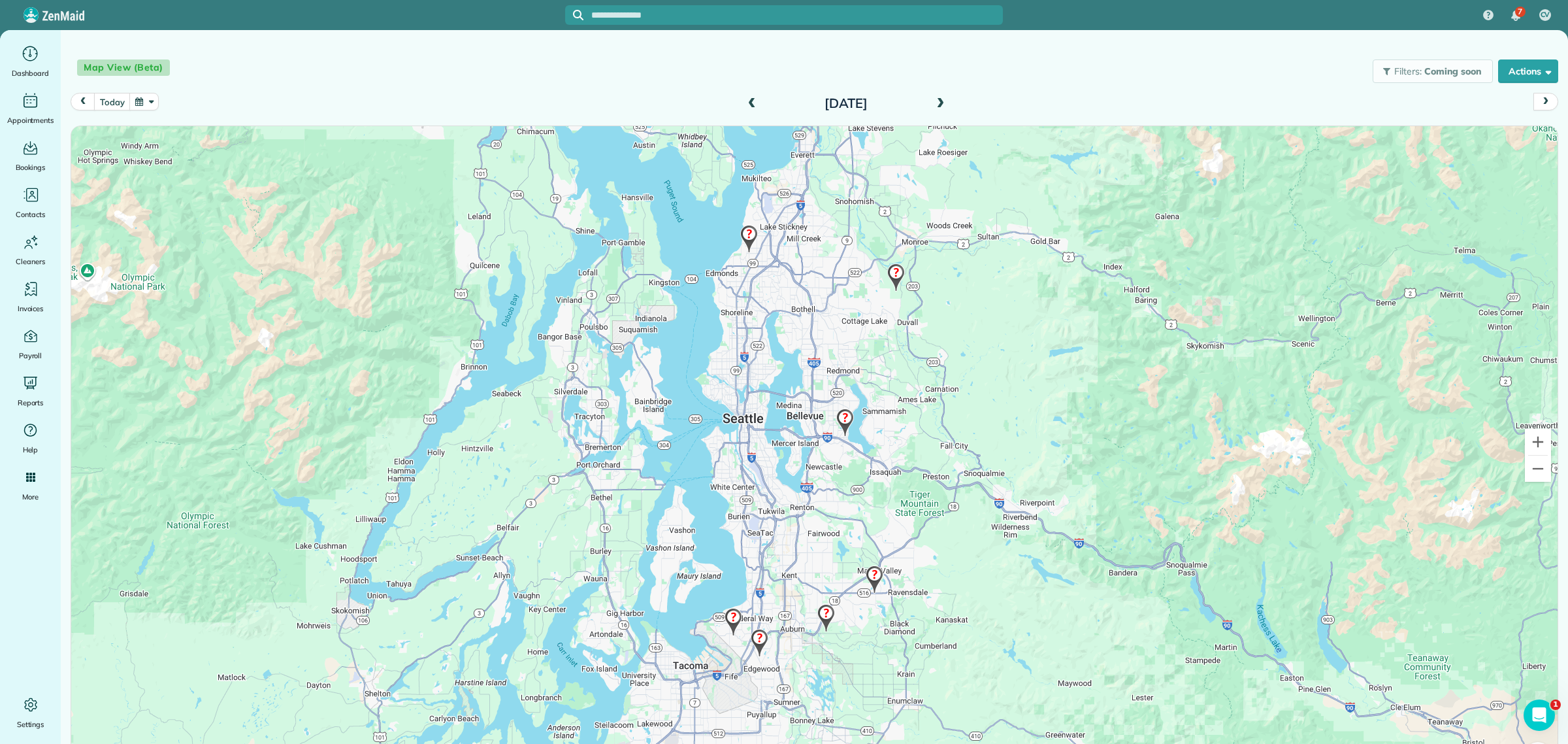
click at [822, 612] on img at bounding box center [826, 618] width 28 height 38
